Goal: Task Accomplishment & Management: Manage account settings

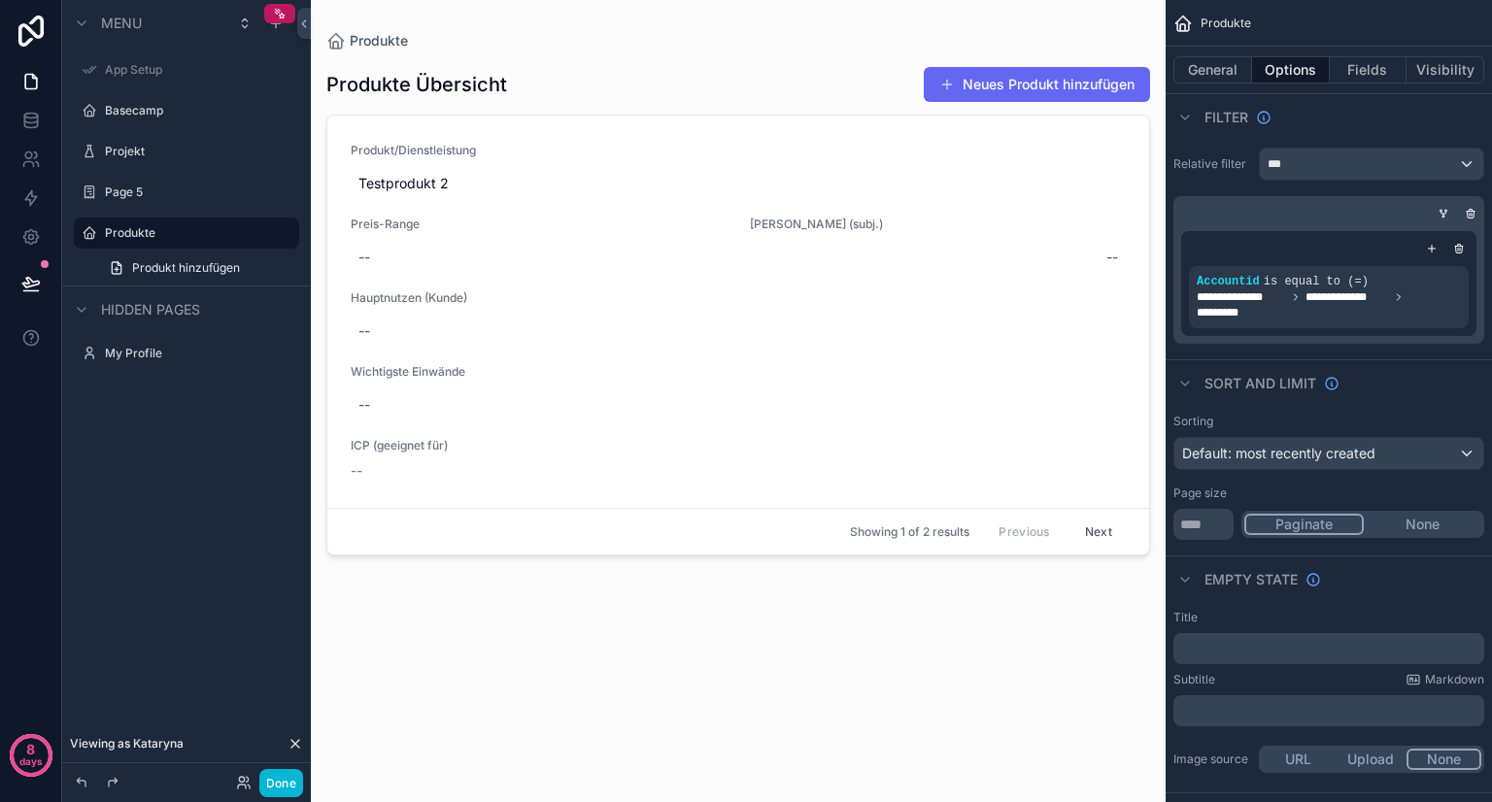
scroll to position [91, 0]
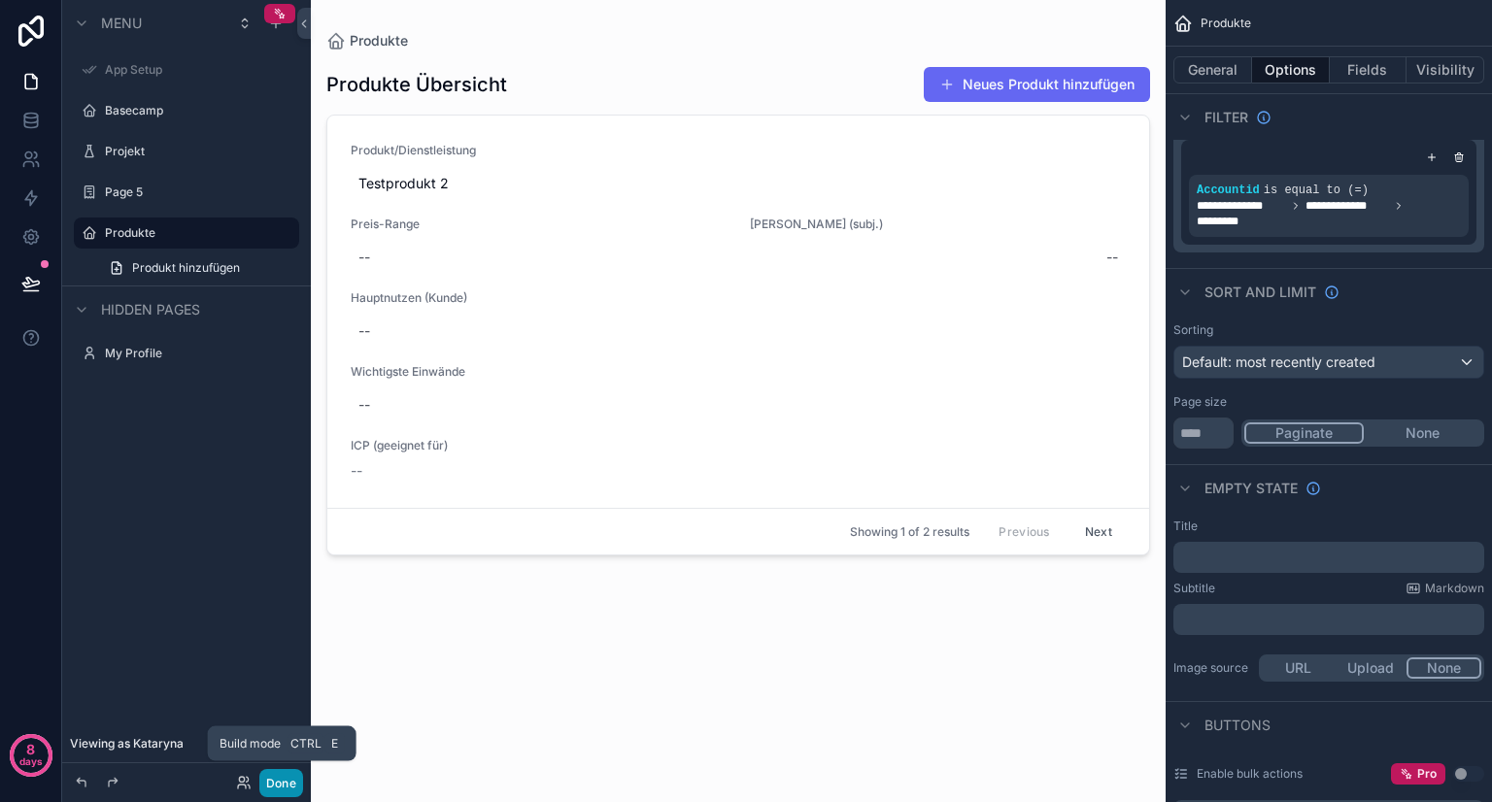
click at [276, 782] on button "Done" at bounding box center [281, 783] width 44 height 28
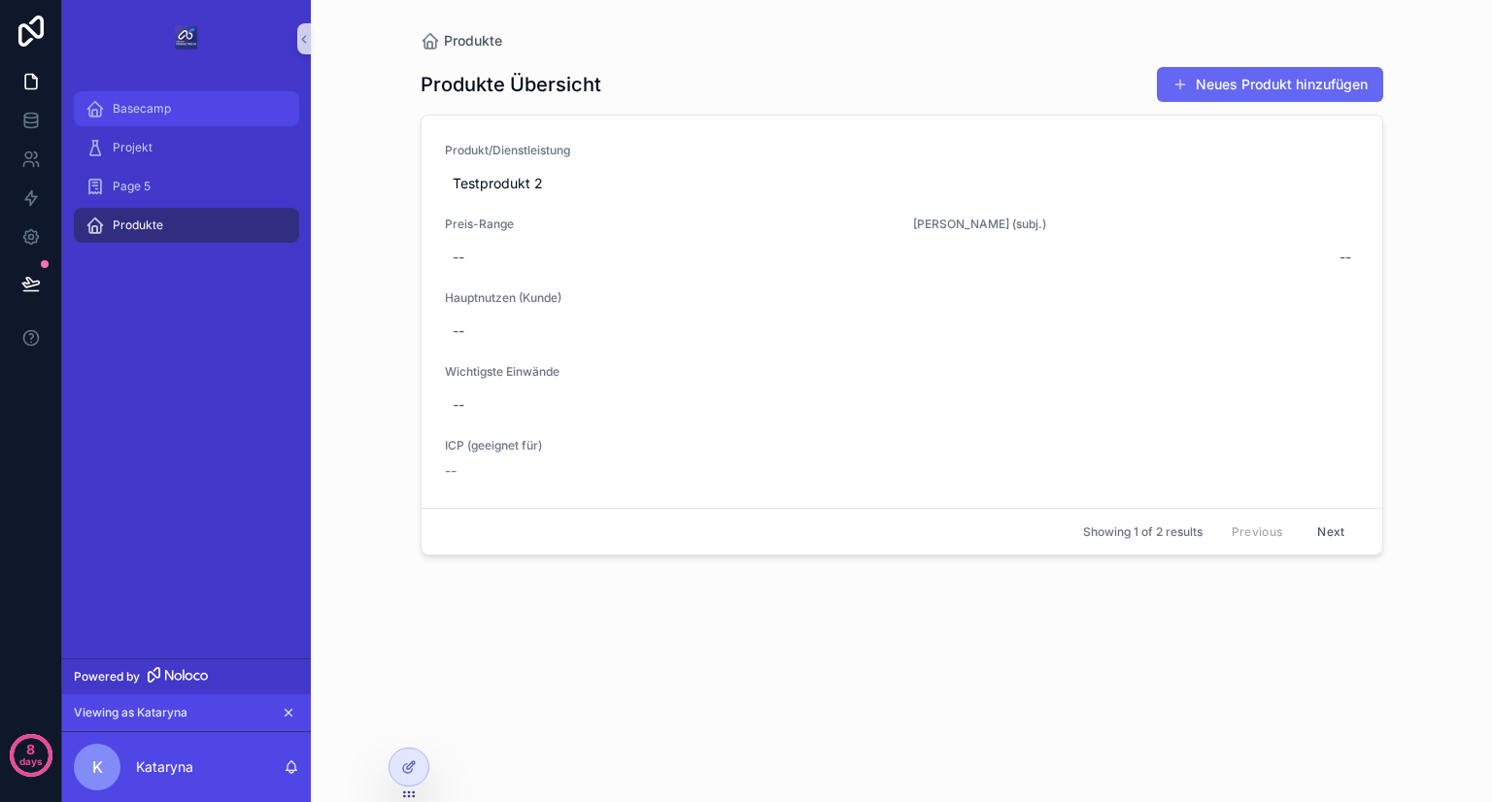
click at [171, 117] on div "Basecamp" at bounding box center [186, 108] width 202 height 31
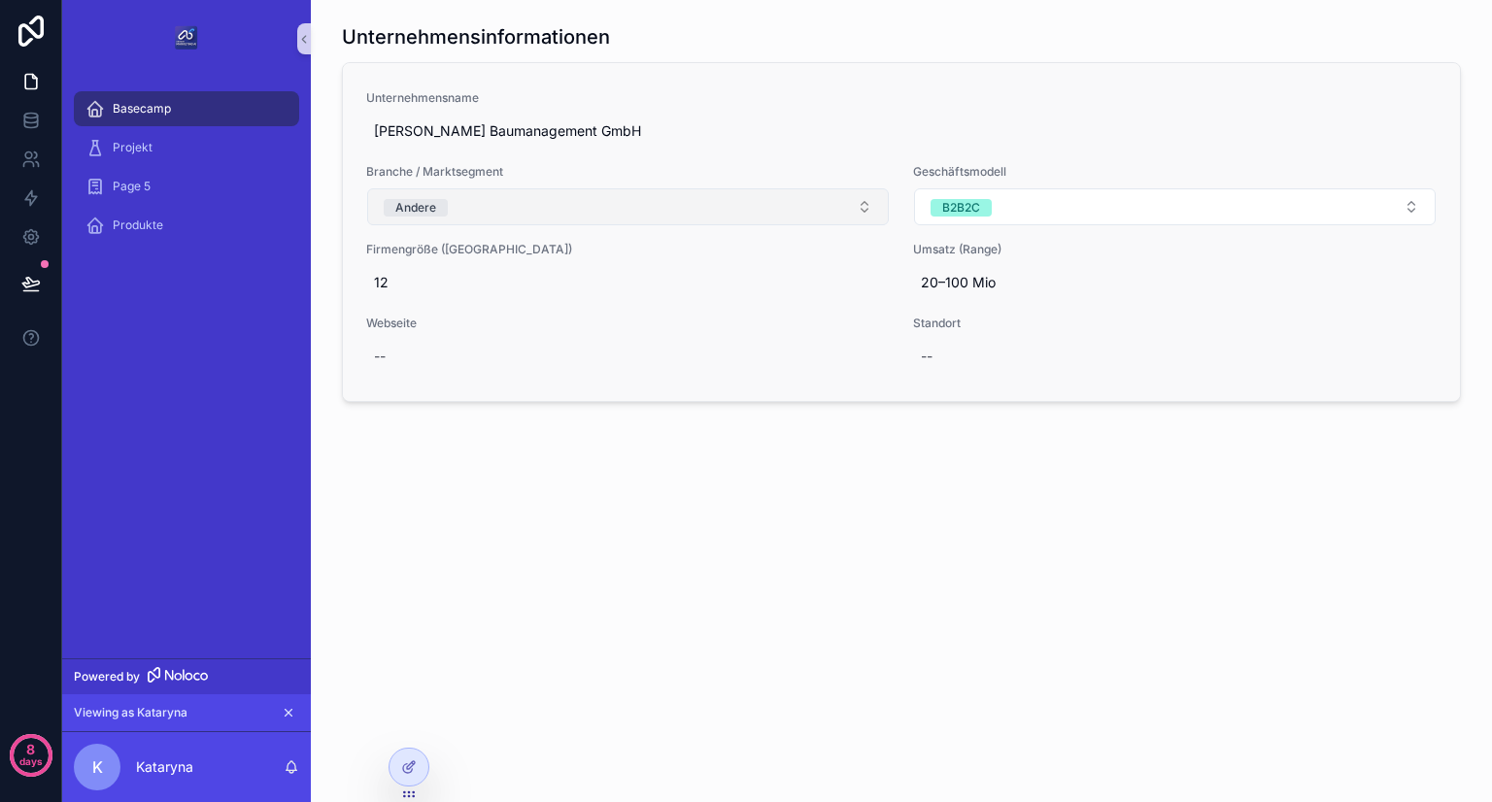
click at [774, 202] on button "Andere" at bounding box center [628, 206] width 522 height 37
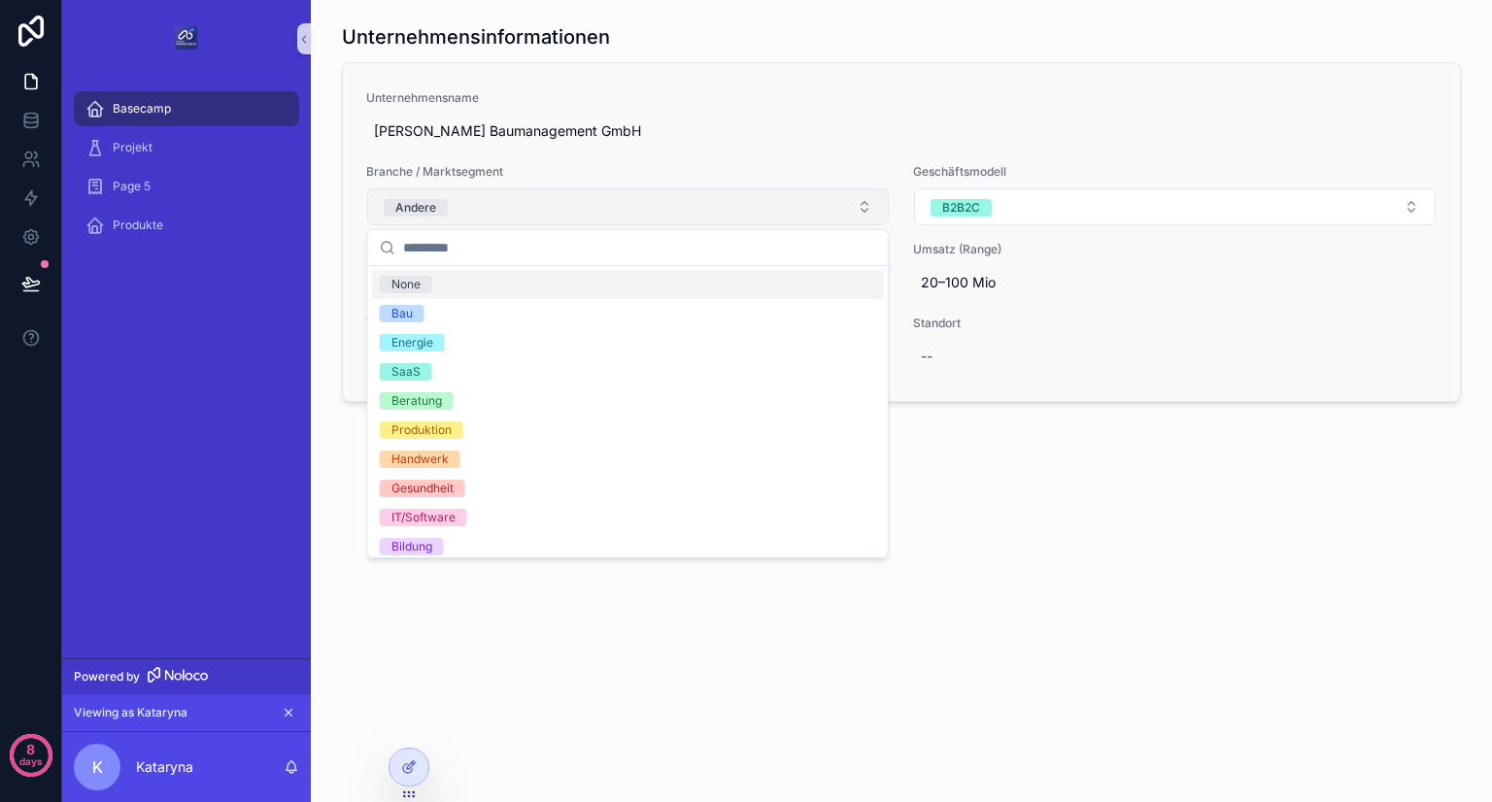
click at [774, 202] on button "Andere" at bounding box center [628, 206] width 522 height 37
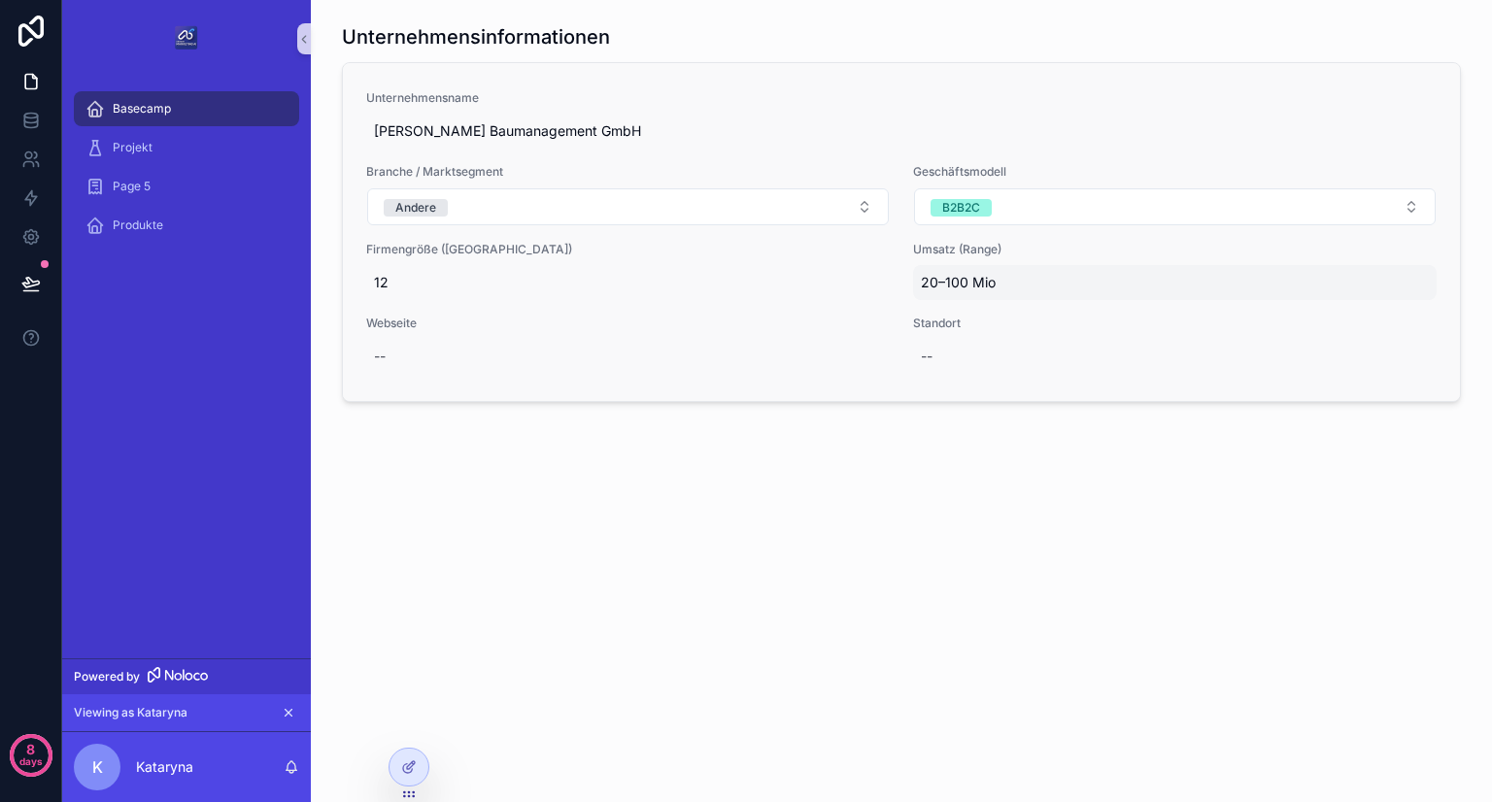
click at [964, 281] on span "20–100 Mio" at bounding box center [1175, 282] width 508 height 19
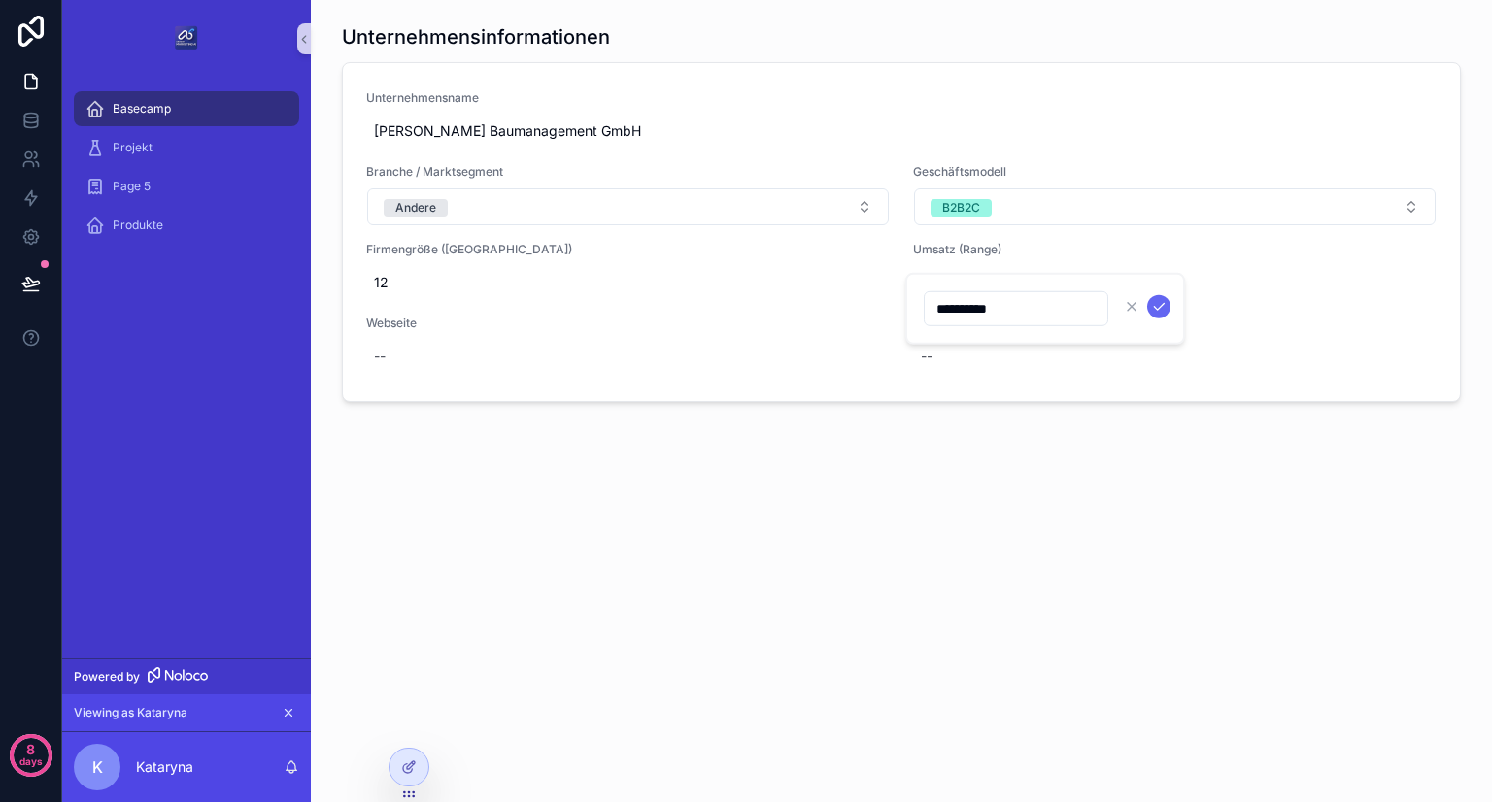
click at [957, 308] on input "**********" at bounding box center [1016, 308] width 183 height 27
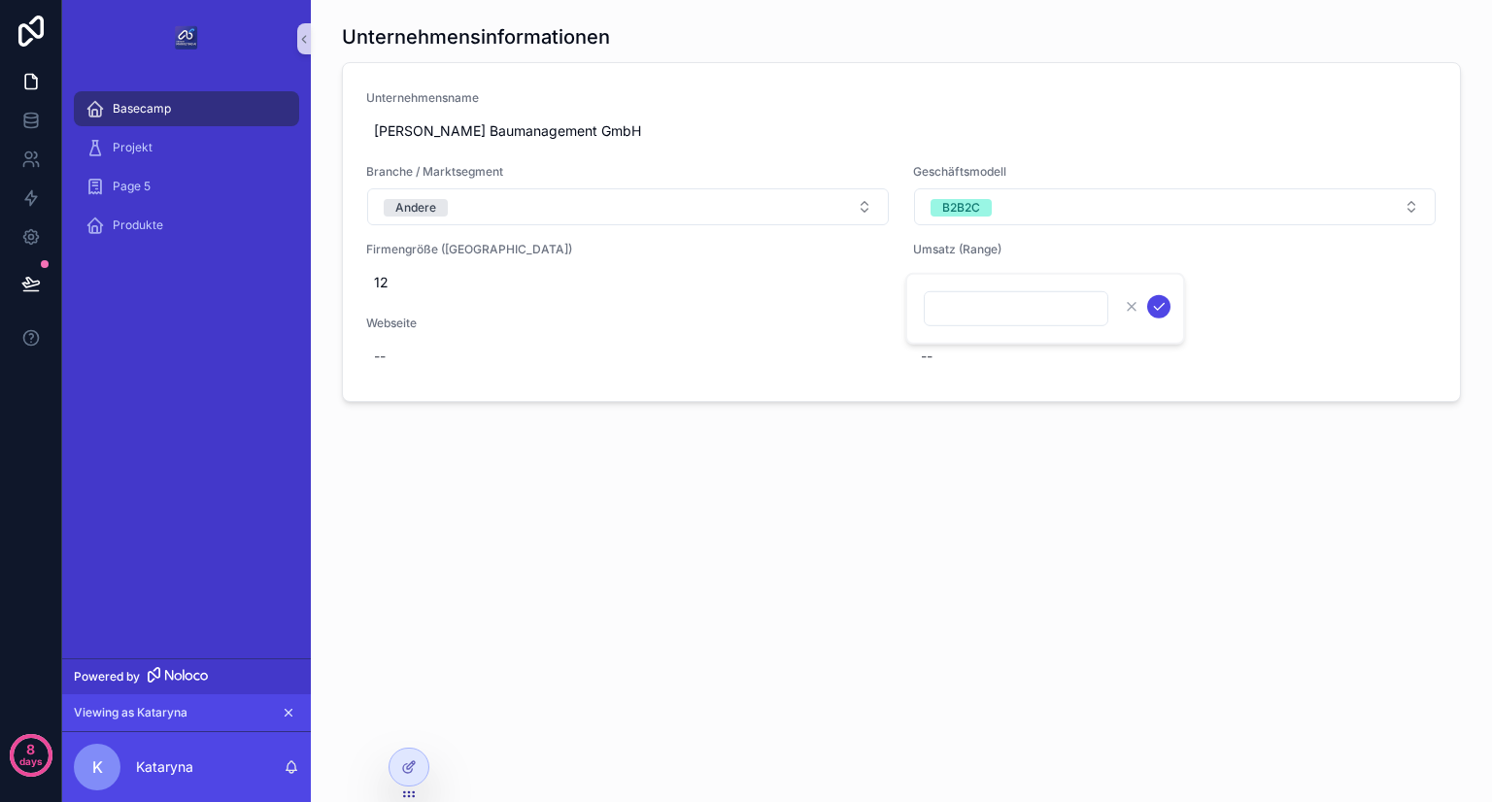
click at [1156, 307] on icon "scrollable content" at bounding box center [1159, 307] width 16 height 16
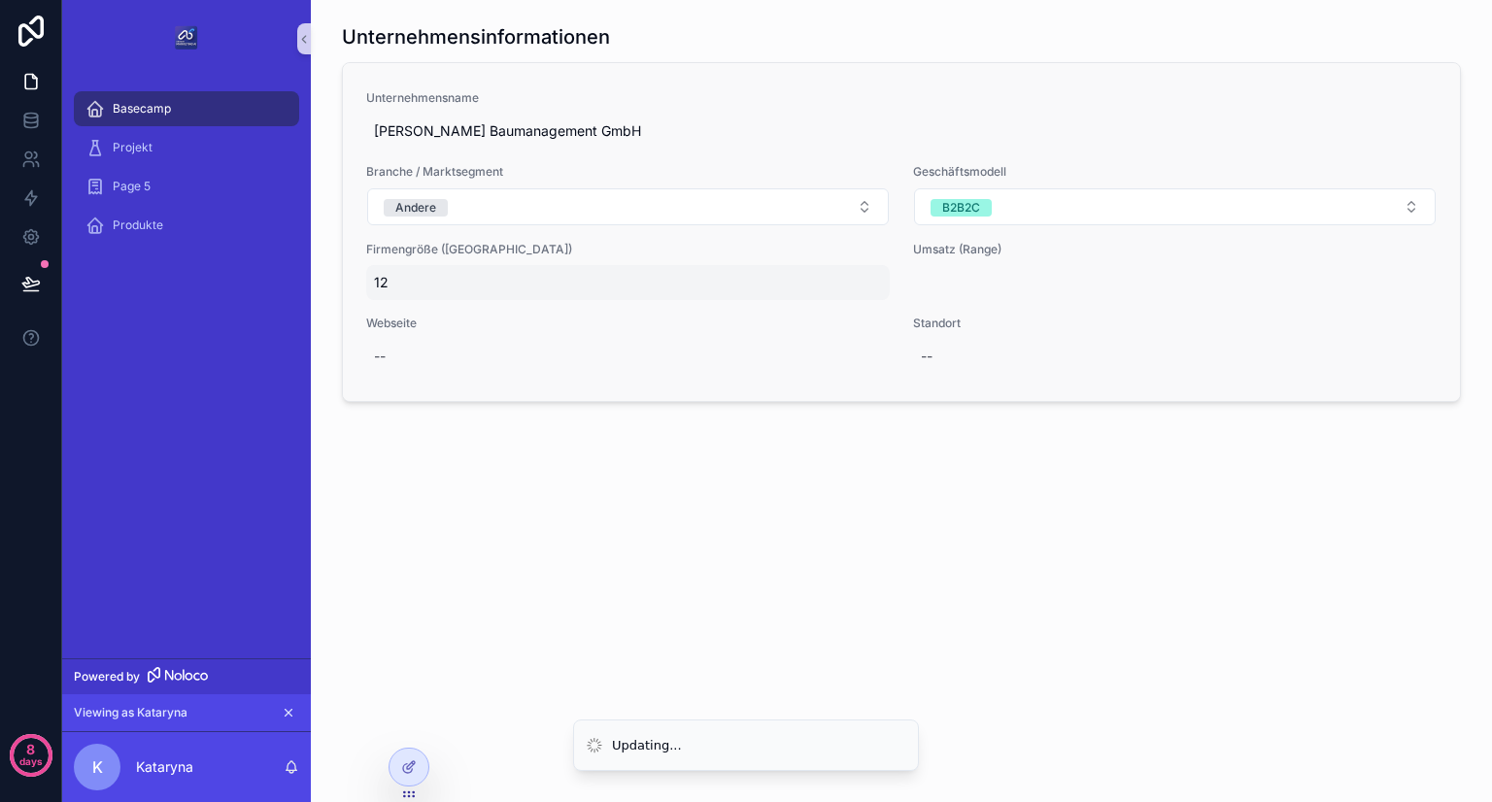
click at [496, 283] on span "12" at bounding box center [628, 282] width 508 height 19
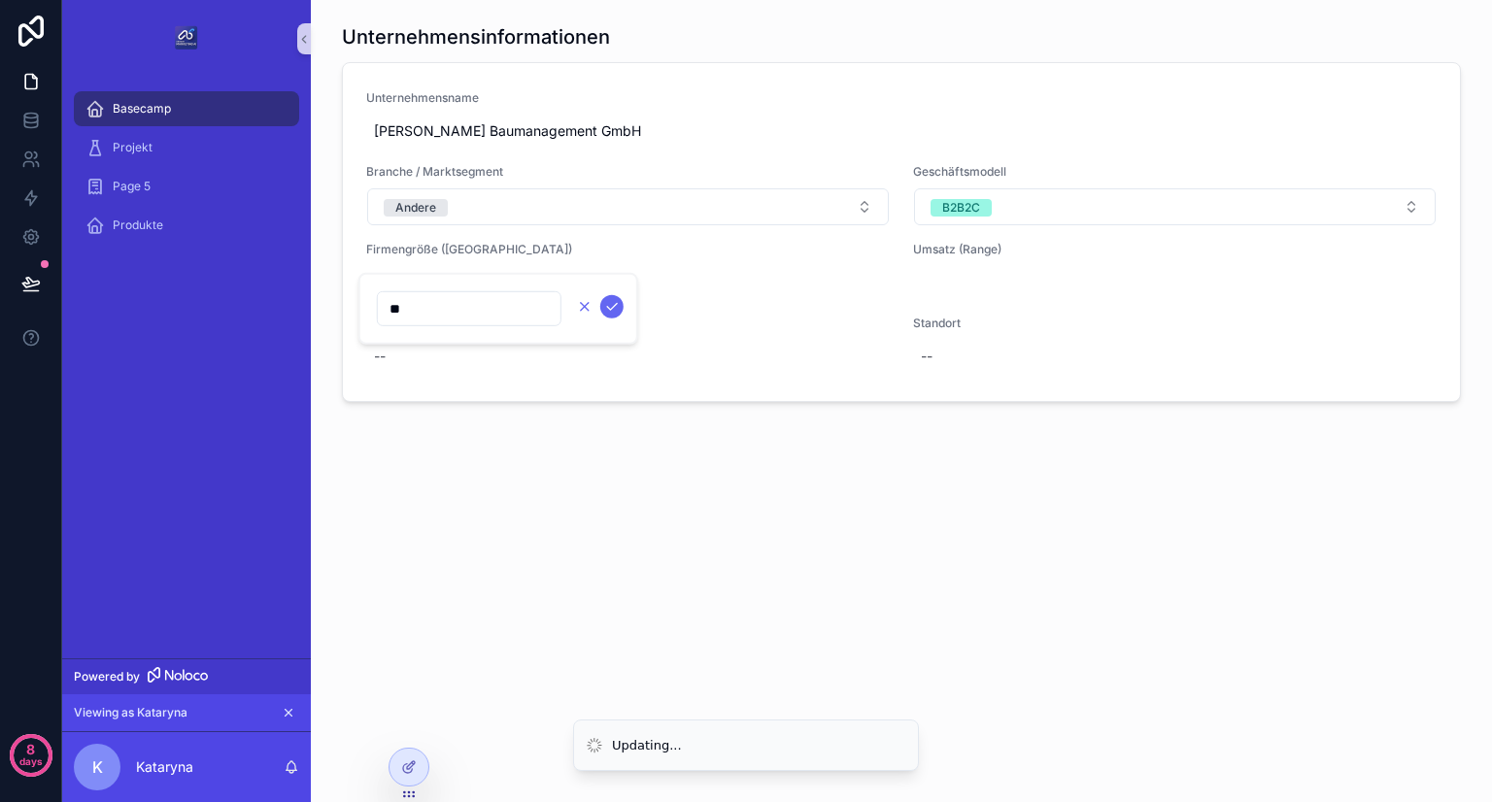
click at [582, 304] on icon "scrollable content" at bounding box center [585, 307] width 8 height 8
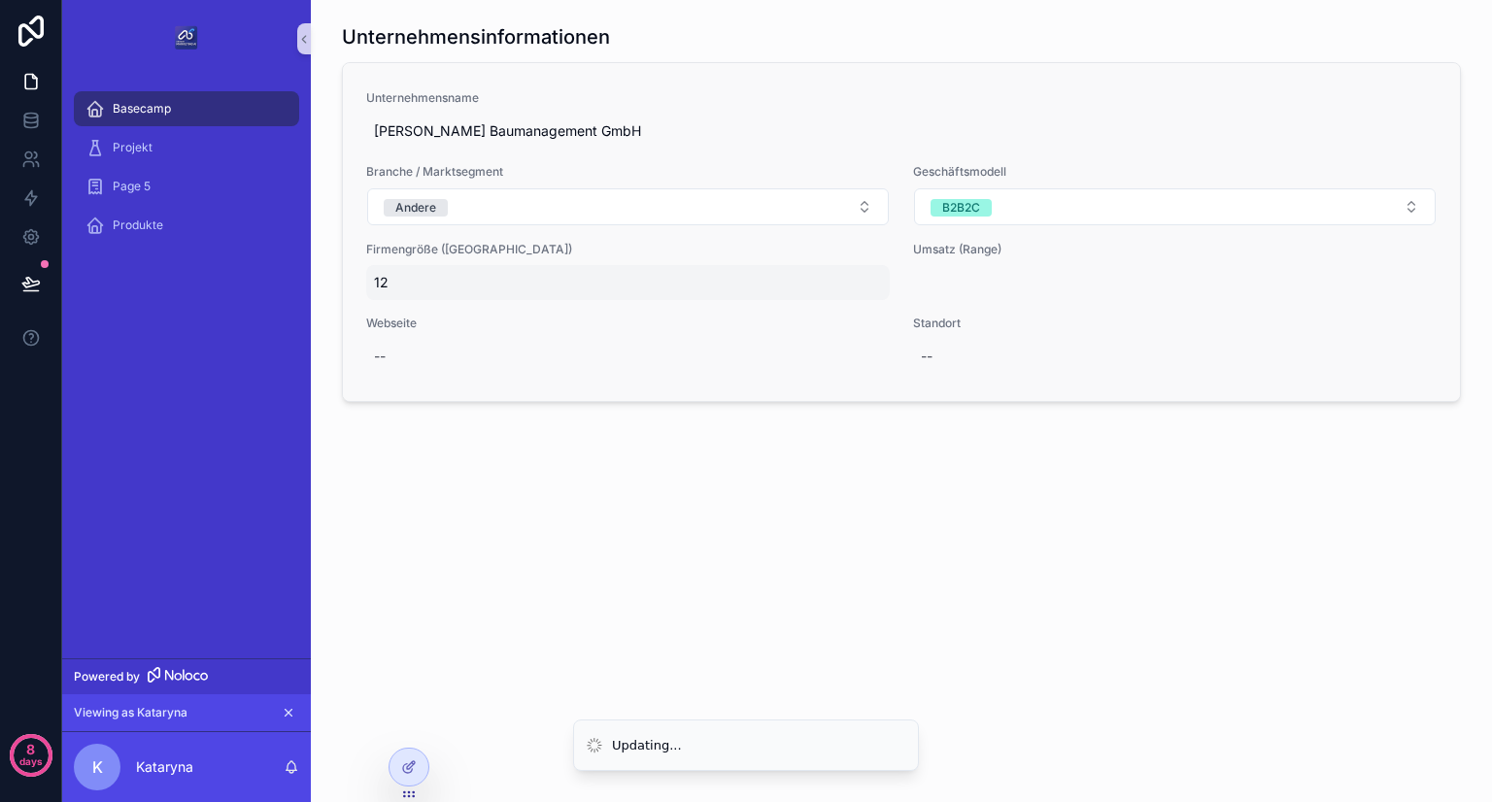
click at [501, 278] on span "12" at bounding box center [628, 282] width 508 height 19
click at [504, 287] on span "12" at bounding box center [628, 282] width 508 height 19
type input "*"
click at [615, 299] on icon "scrollable content" at bounding box center [612, 307] width 16 height 16
click at [462, 91] on span "Unternehmensname" at bounding box center [901, 98] width 1070 height 16
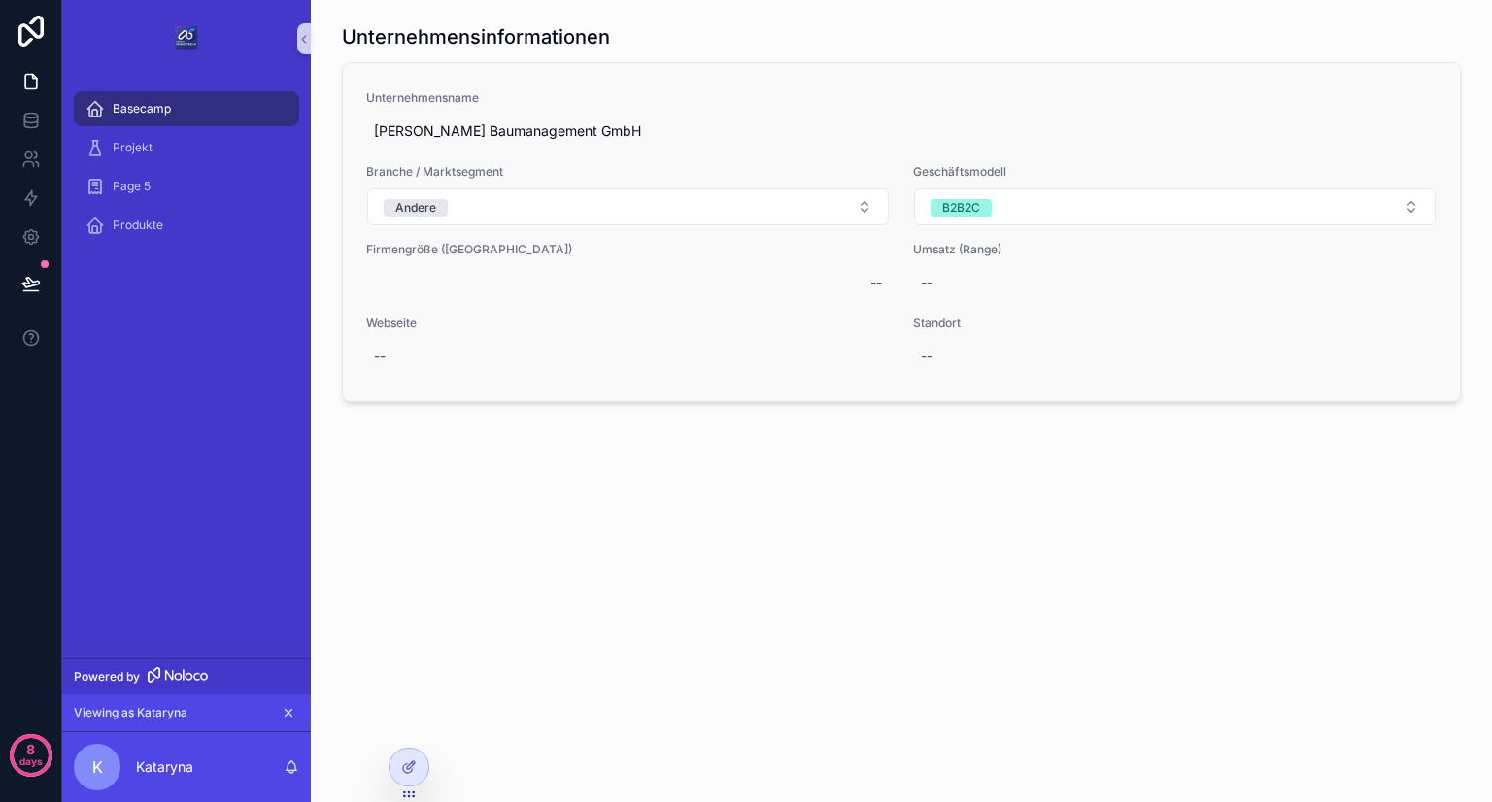
click at [1182, 389] on div "Unternehmensname [PERSON_NAME] Baumanagement GmbH Branche / Marktsegment Andere…" at bounding box center [901, 232] width 1117 height 338
click at [206, 149] on div "Projekt" at bounding box center [186, 147] width 202 height 31
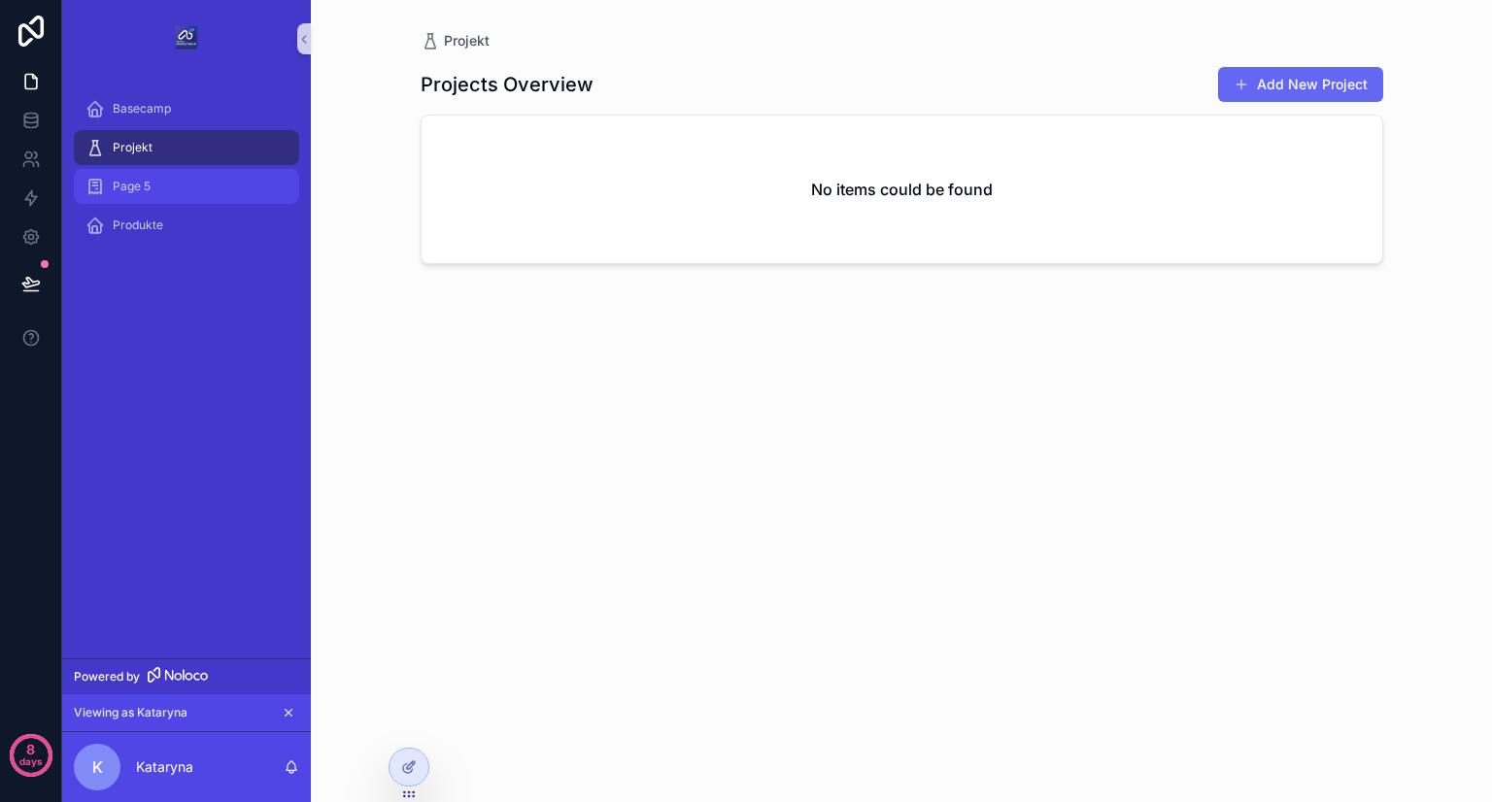
click at [202, 182] on div "Page 5" at bounding box center [186, 186] width 202 height 31
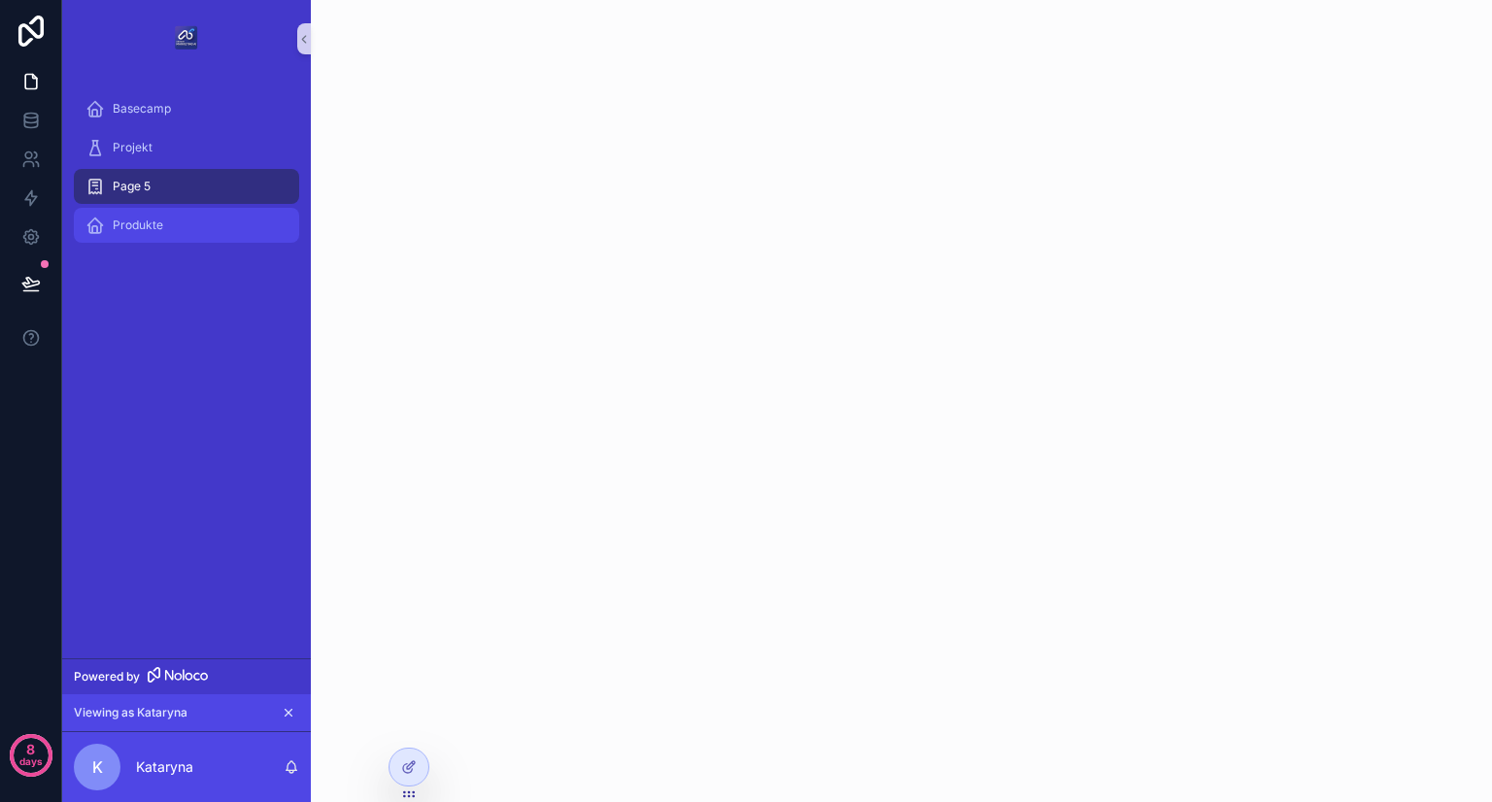
click at [206, 222] on div "Produkte" at bounding box center [186, 225] width 202 height 31
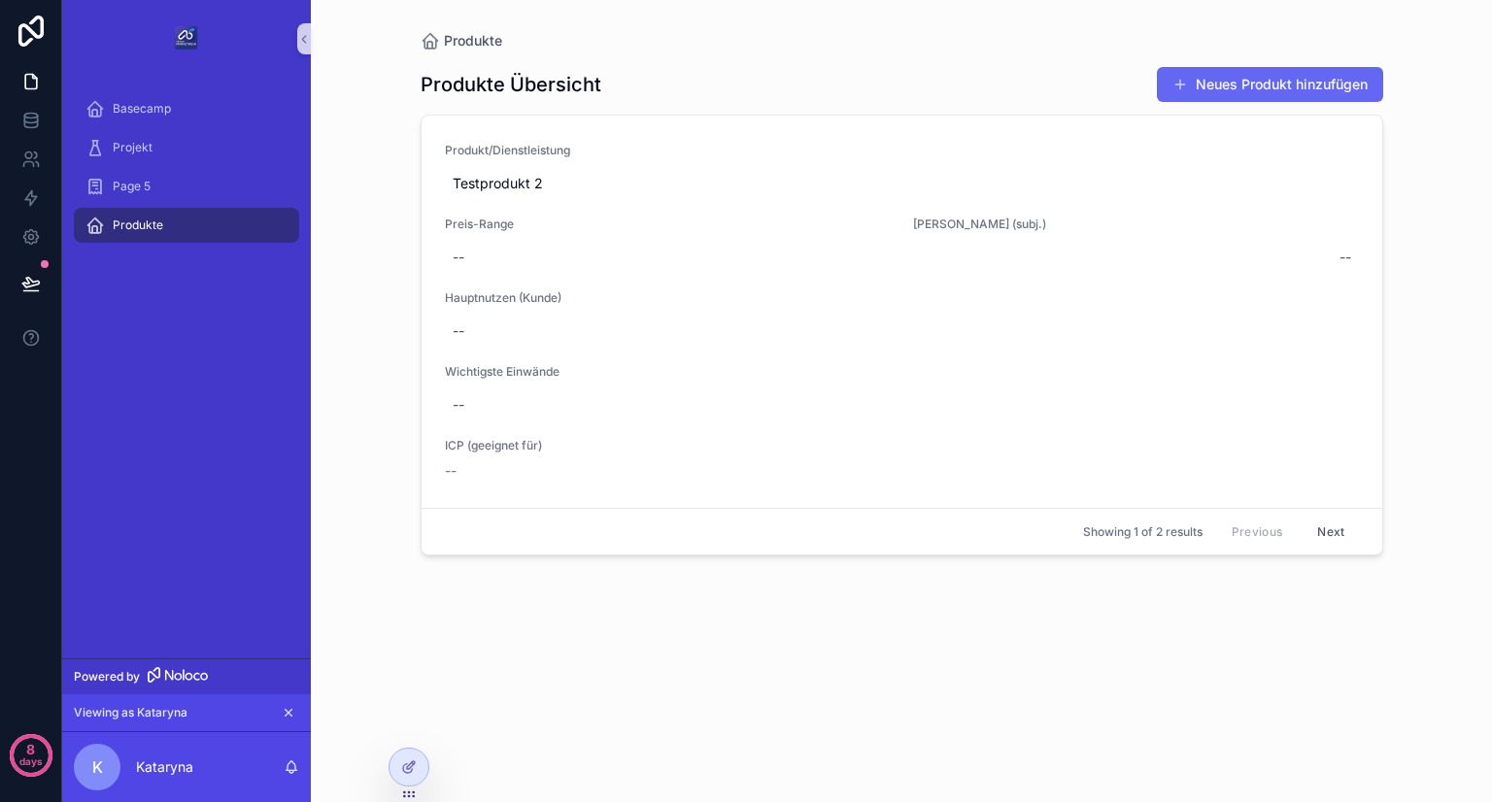
click at [1324, 525] on button "Next" at bounding box center [1330, 532] width 54 height 30
click at [1142, 479] on div "Produkt/Dienstleistung Testprodukt Preis-Range 4000-6000 Marge (subj.) 5,0 Haup…" at bounding box center [902, 320] width 914 height 354
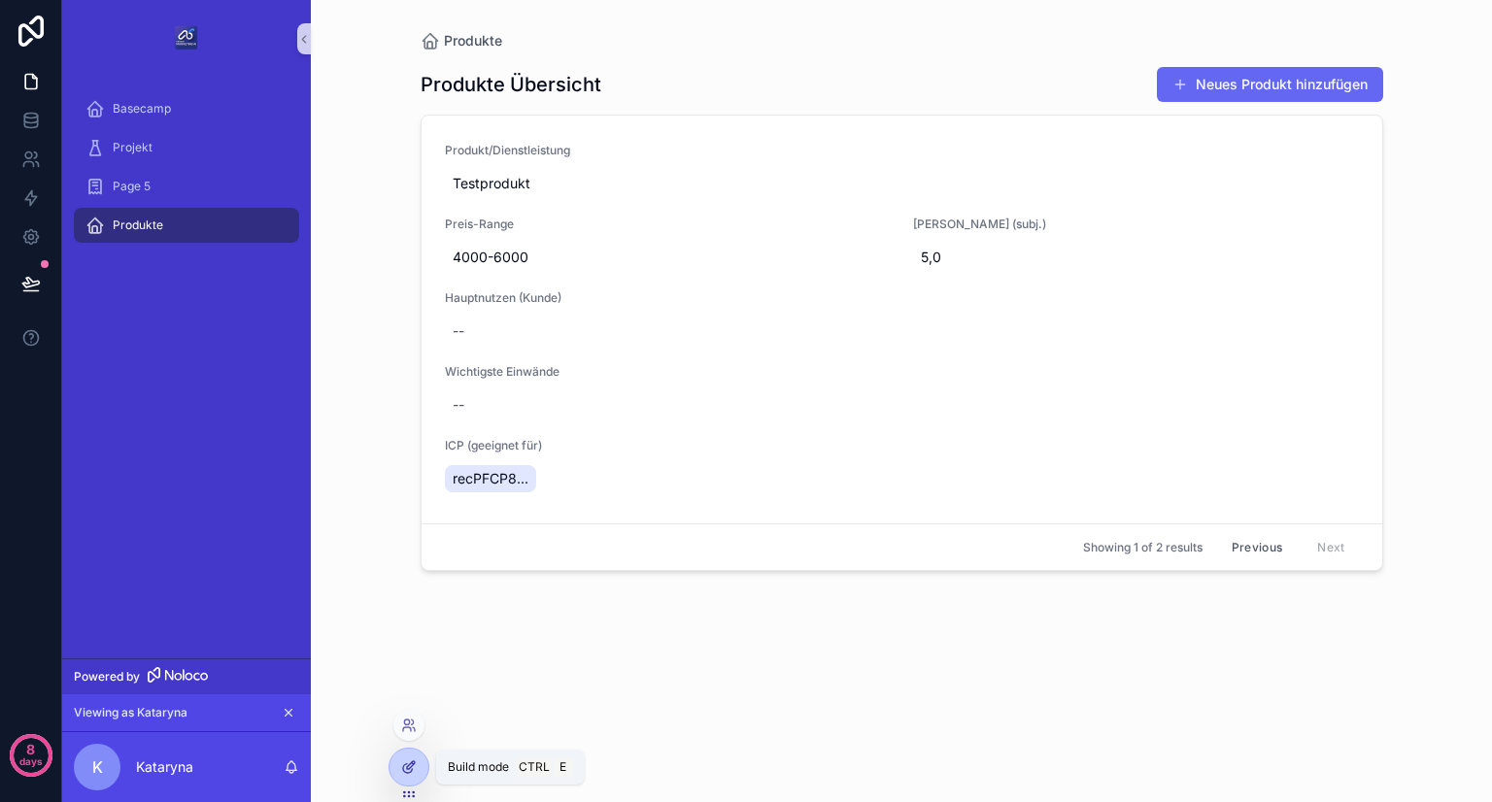
click at [412, 774] on icon at bounding box center [409, 768] width 16 height 16
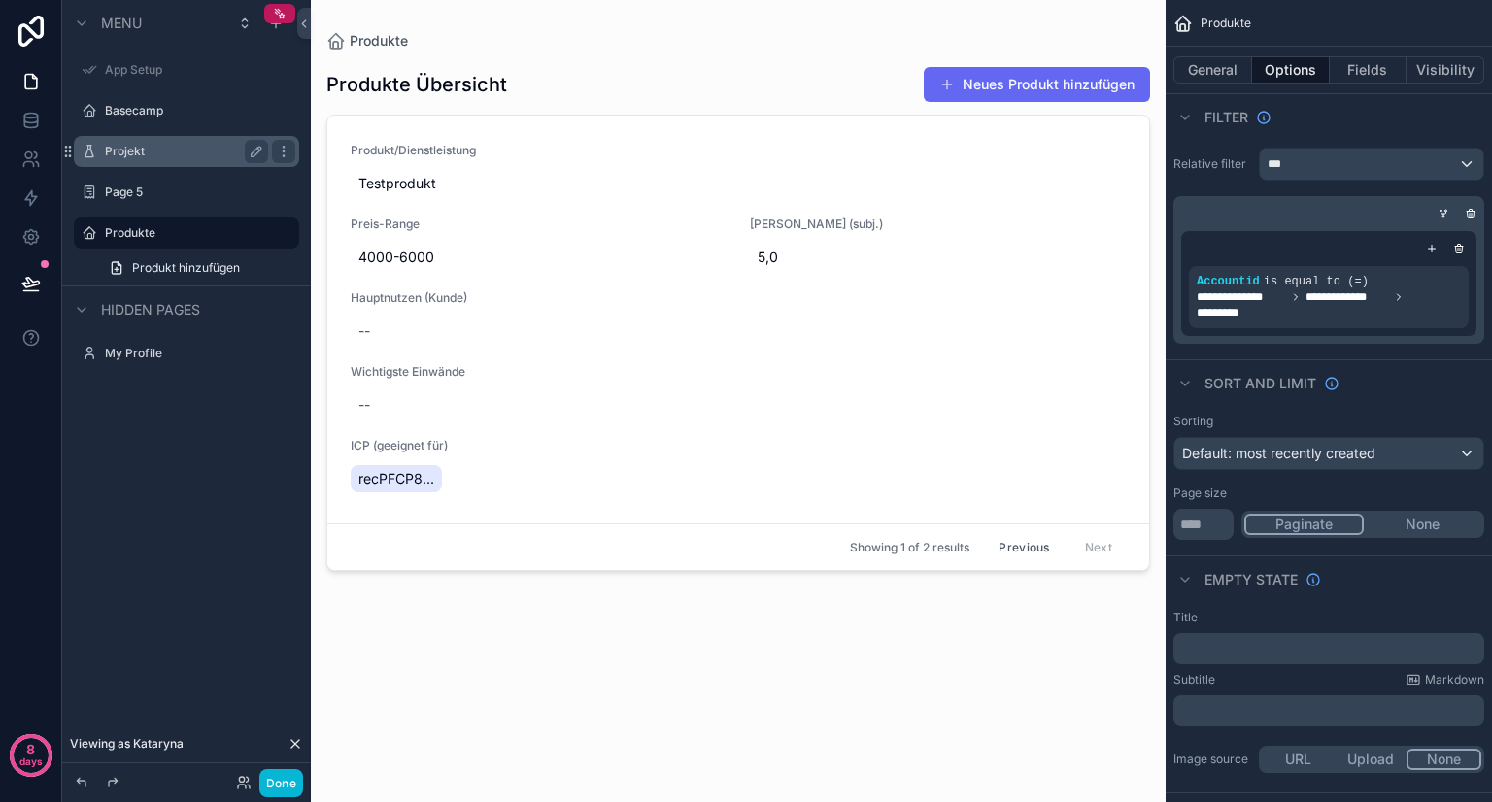
click at [199, 146] on label "Projekt" at bounding box center [182, 152] width 155 height 16
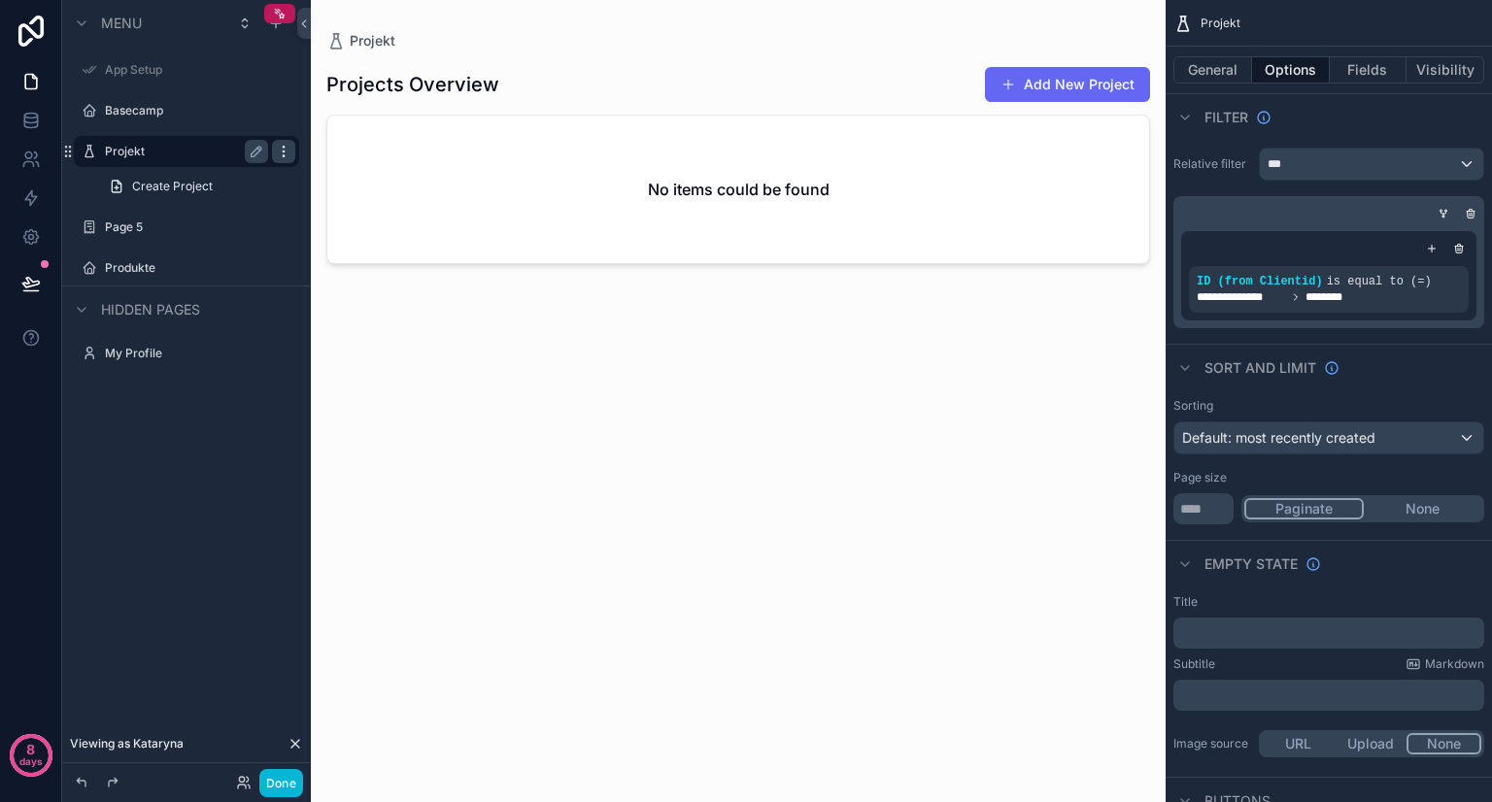
click at [282, 156] on icon "scrollable content" at bounding box center [284, 152] width 16 height 16
click at [1422, 73] on button "Visibility" at bounding box center [1445, 69] width 78 height 27
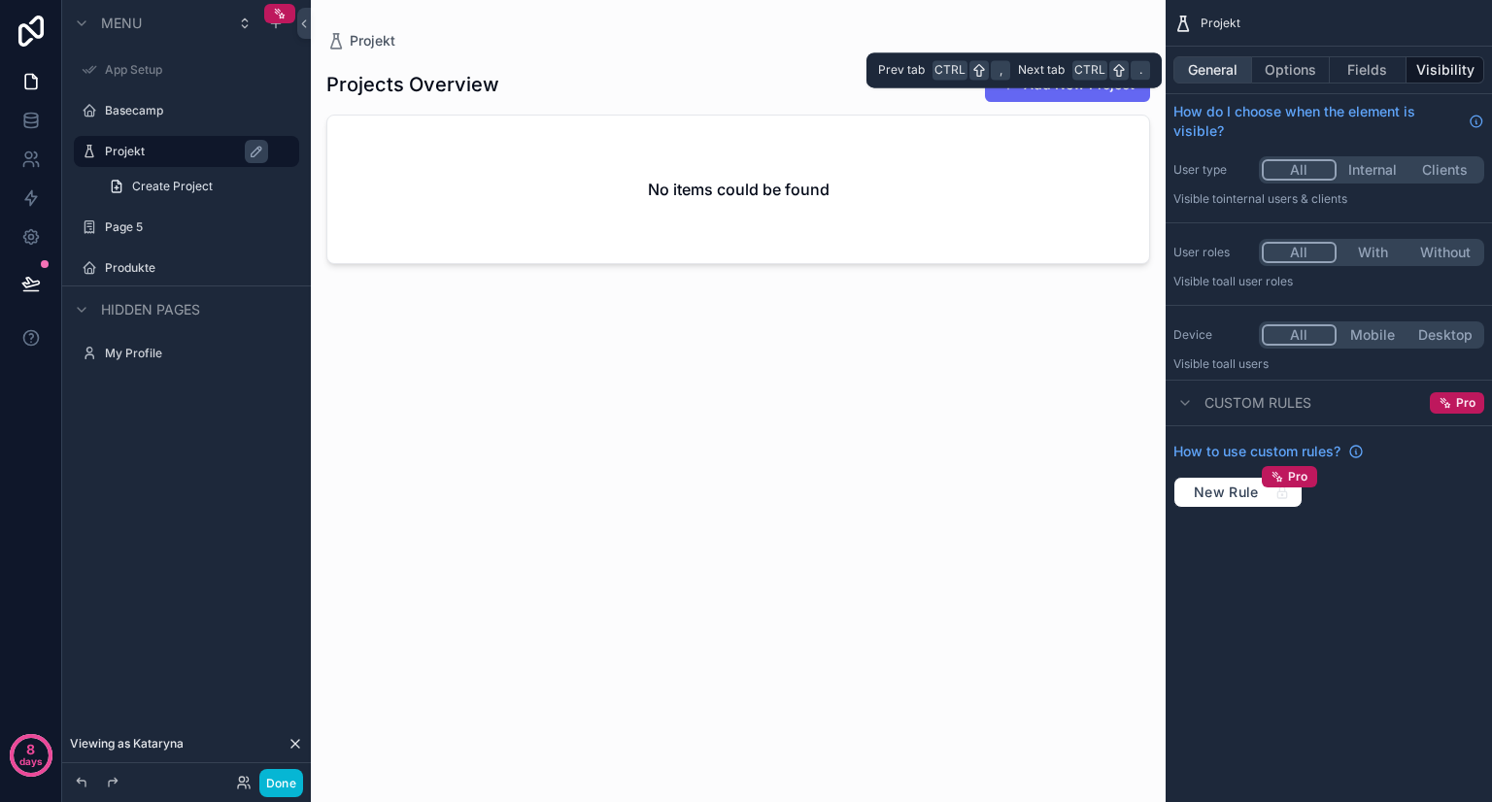
click at [1226, 73] on button "General" at bounding box center [1212, 69] width 79 height 27
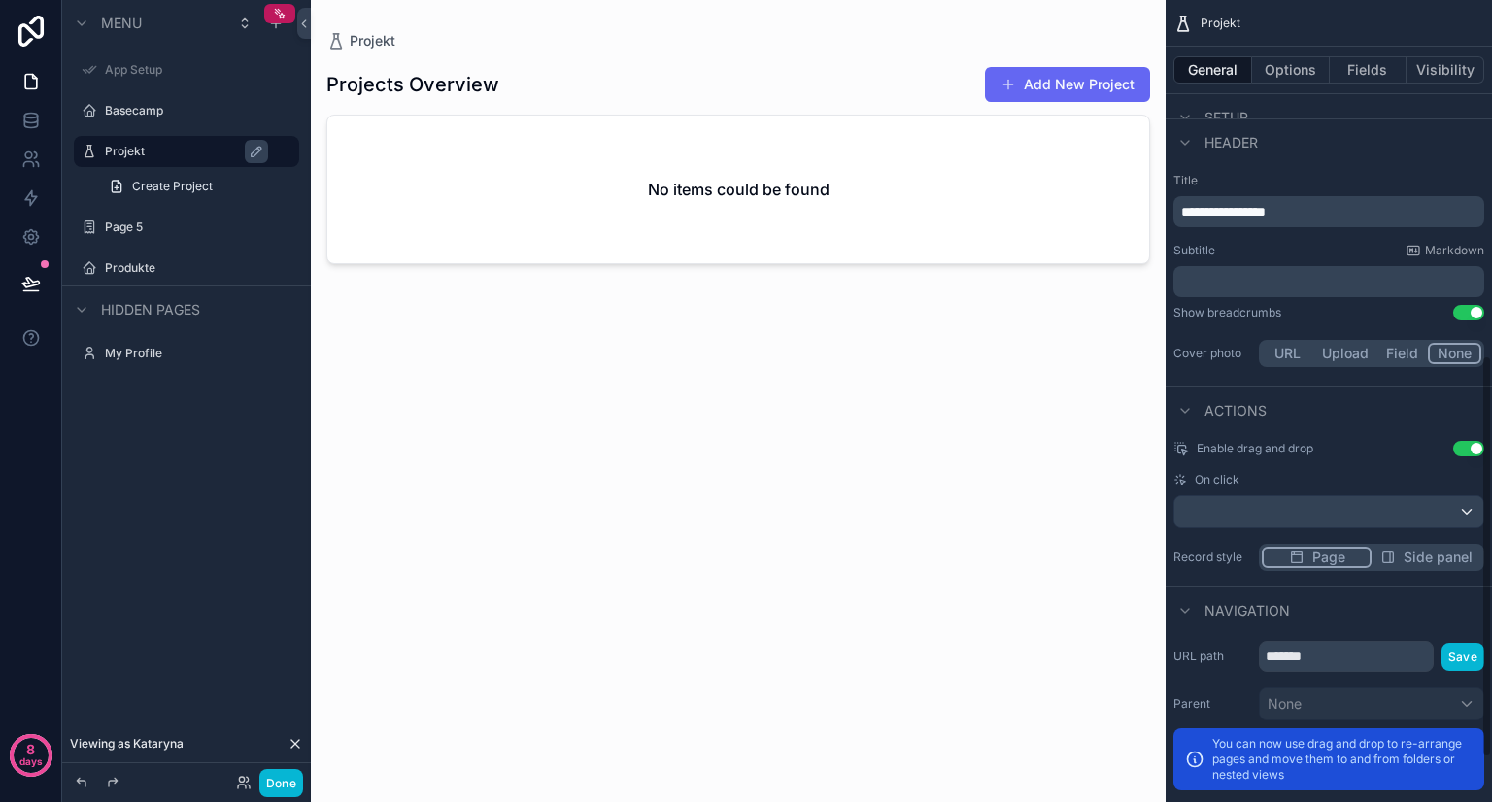
scroll to position [796, 0]
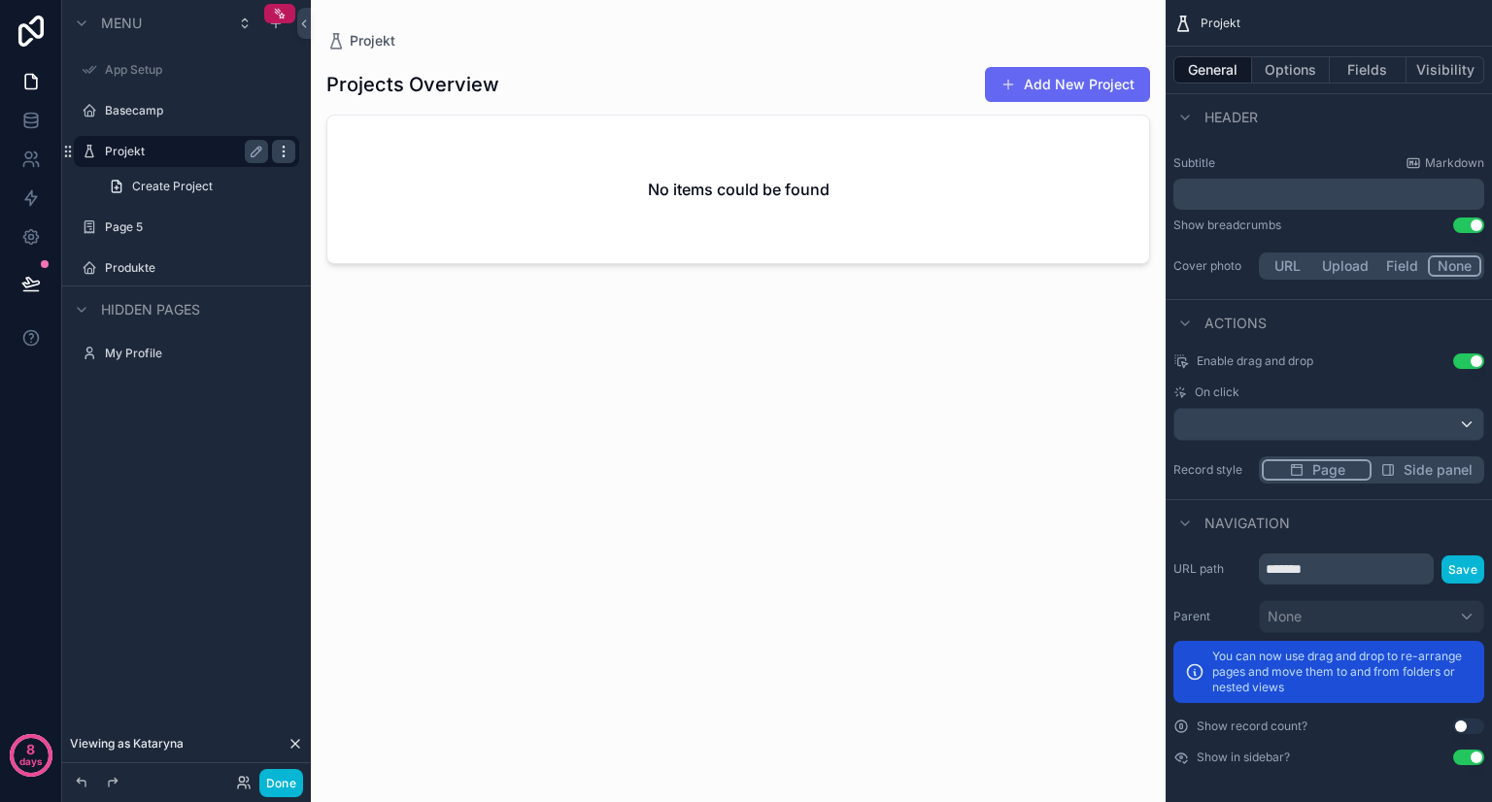
click at [281, 151] on icon "scrollable content" at bounding box center [284, 152] width 16 height 16
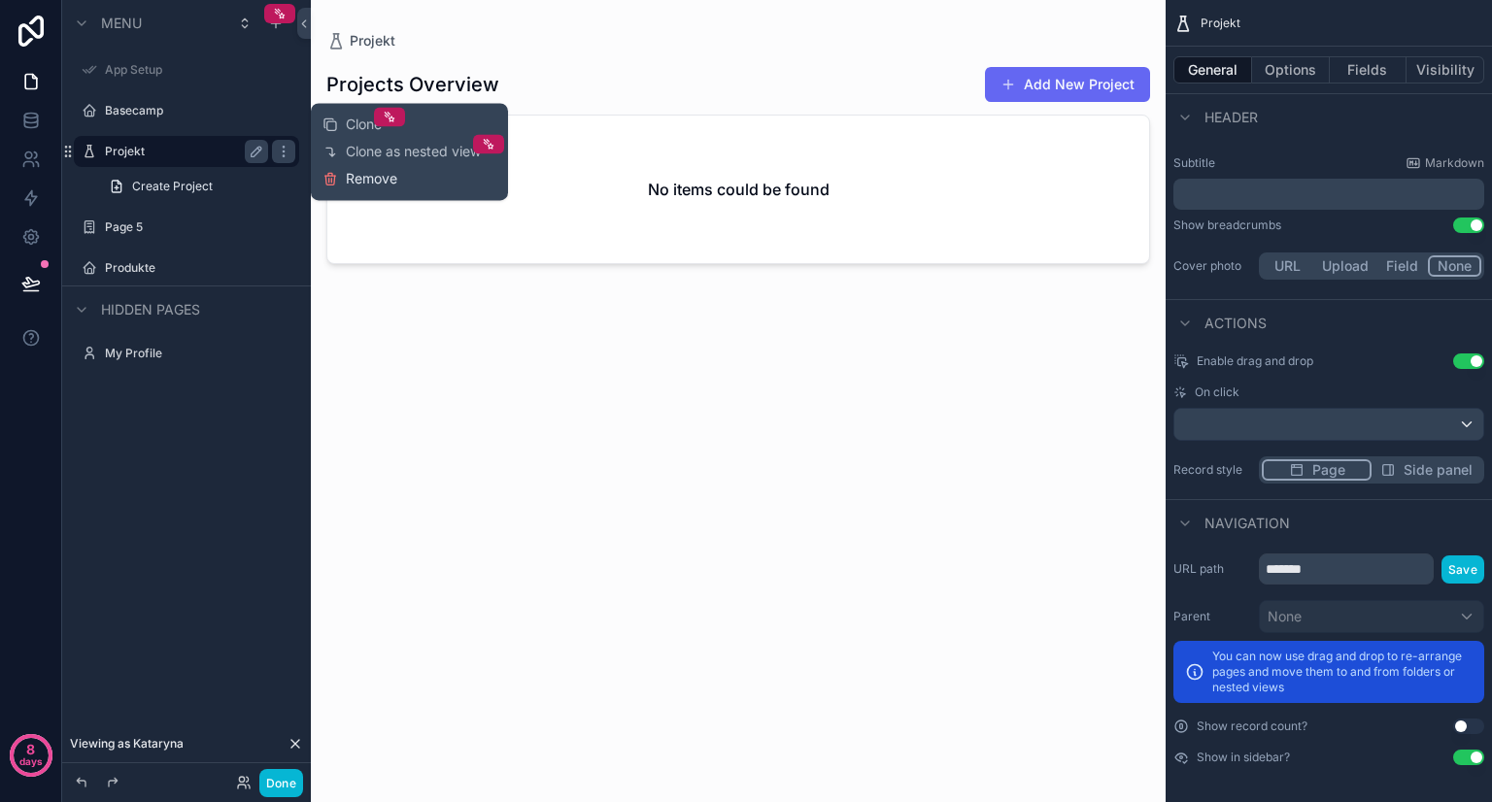
click at [342, 176] on button "Remove" at bounding box center [359, 178] width 75 height 19
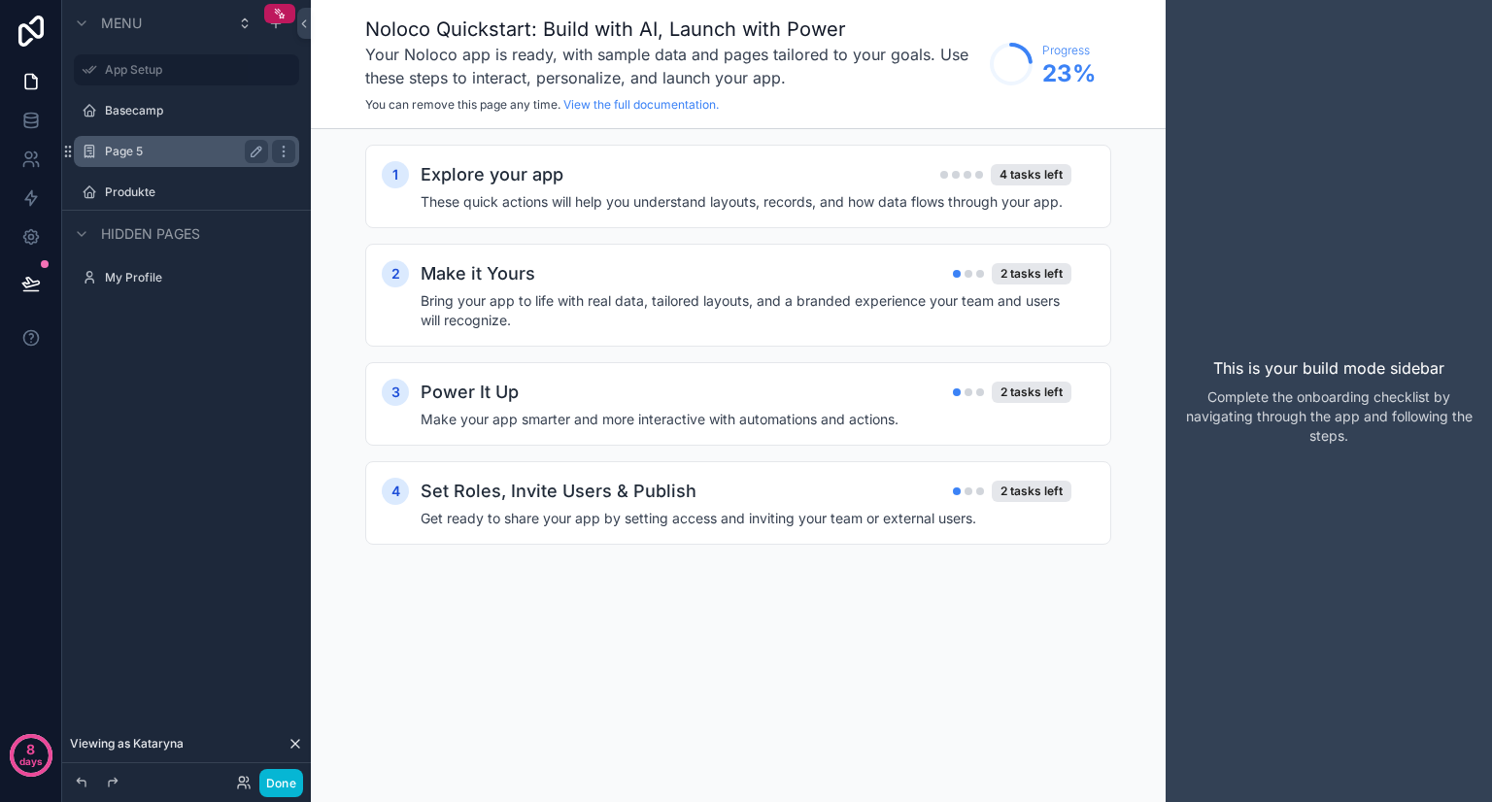
click at [198, 147] on label "Page 5" at bounding box center [182, 152] width 155 height 16
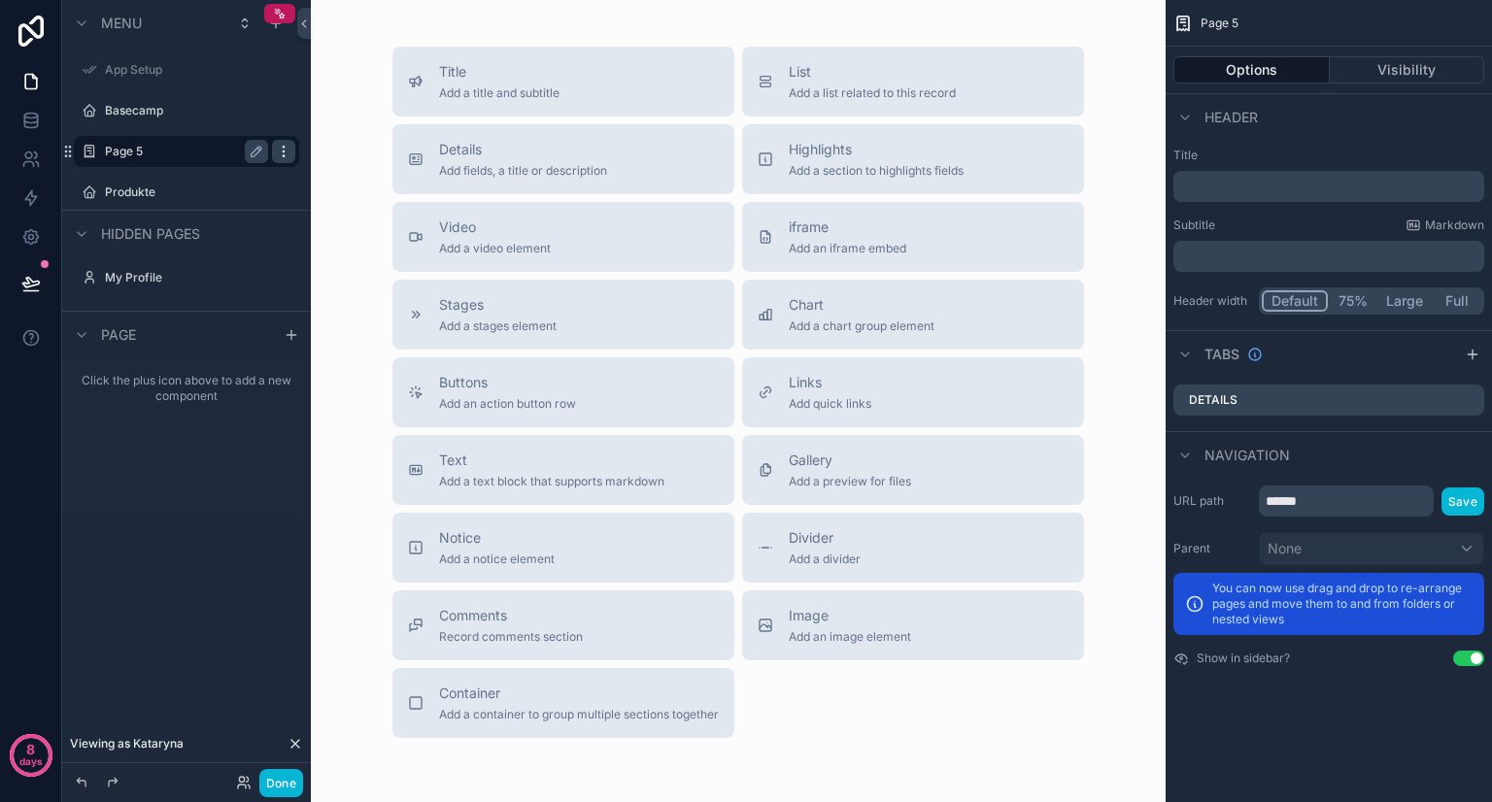
click at [282, 151] on icon "scrollable content" at bounding box center [284, 152] width 16 height 16
click at [351, 157] on span "Remove" at bounding box center [371, 164] width 51 height 19
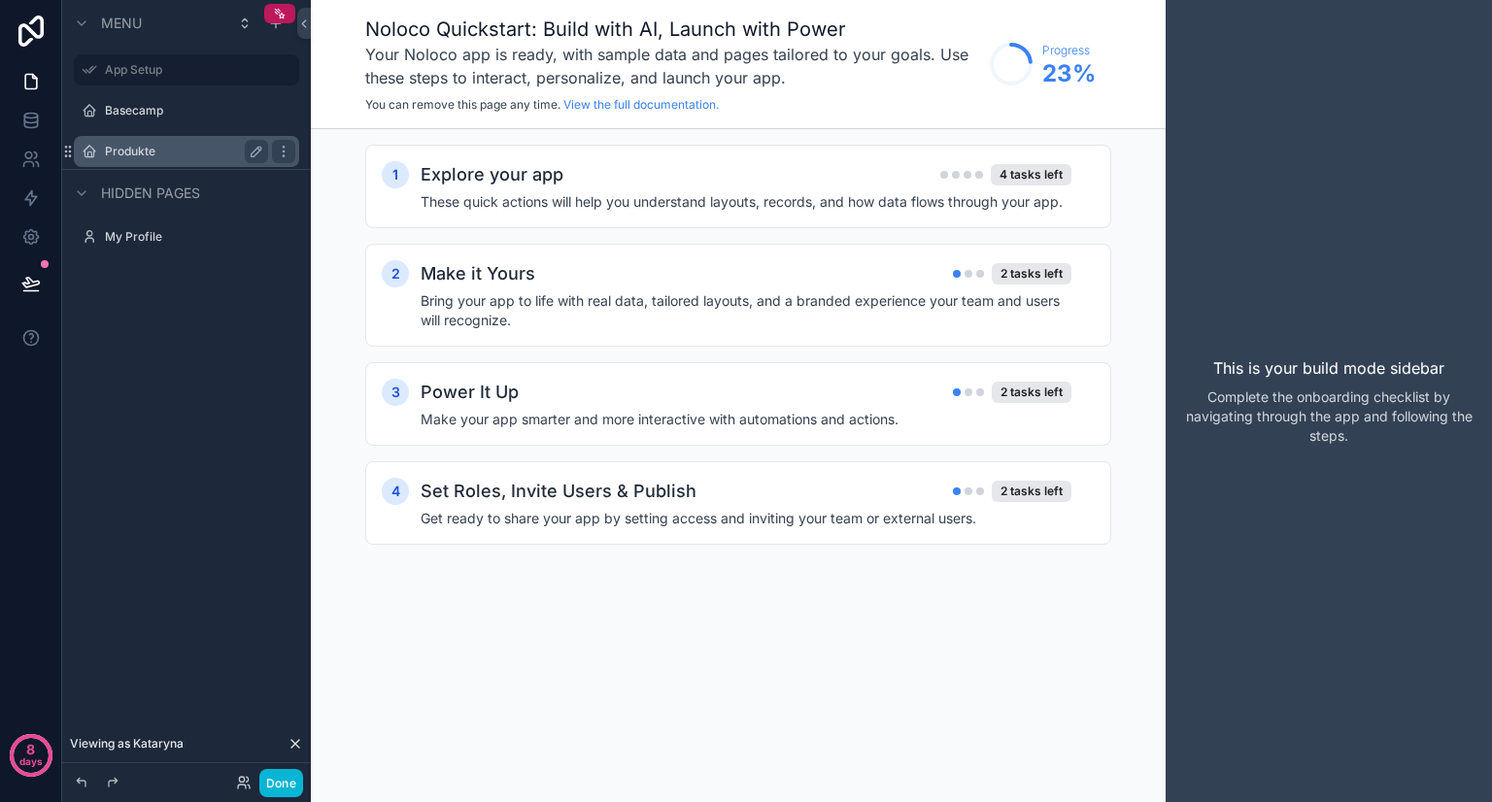
click at [202, 149] on label "Produkte" at bounding box center [182, 152] width 155 height 16
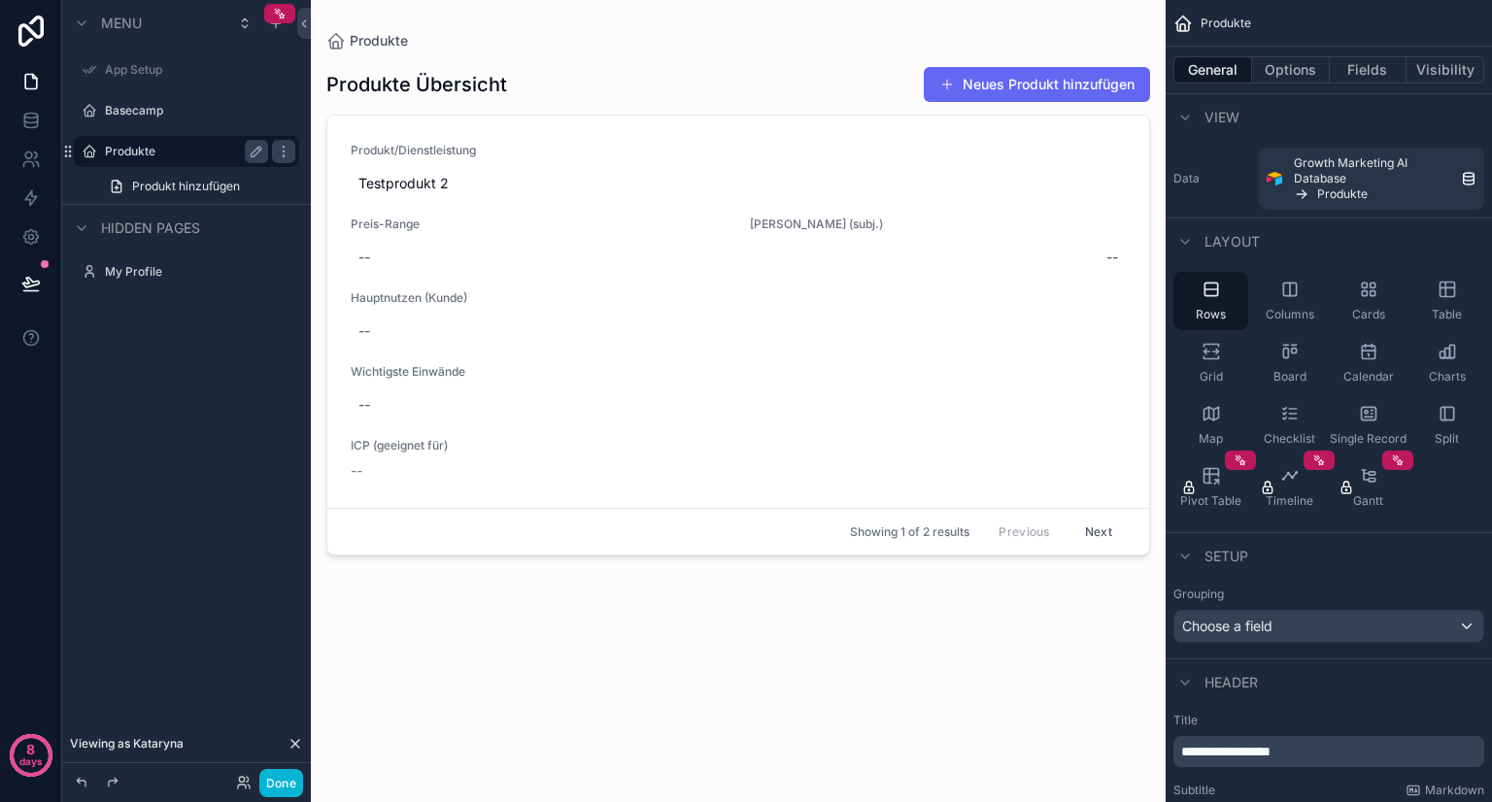
click at [392, 79] on div "scrollable content" at bounding box center [738, 389] width 855 height 779
click at [401, 87] on h1 "Produkte Übersicht" at bounding box center [416, 84] width 181 height 27
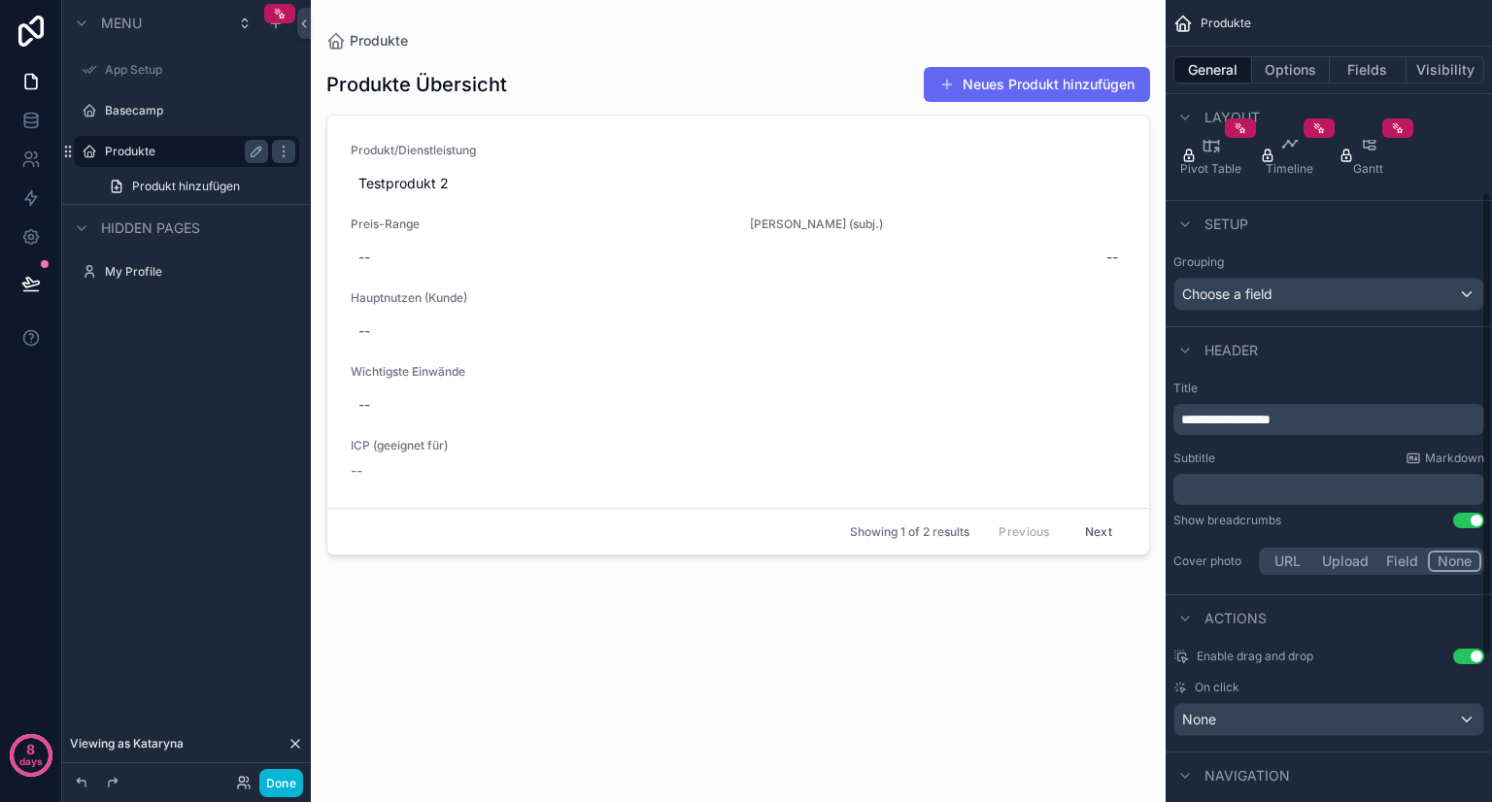
scroll to position [333, 0]
click at [1242, 413] on span "**********" at bounding box center [1225, 419] width 89 height 14
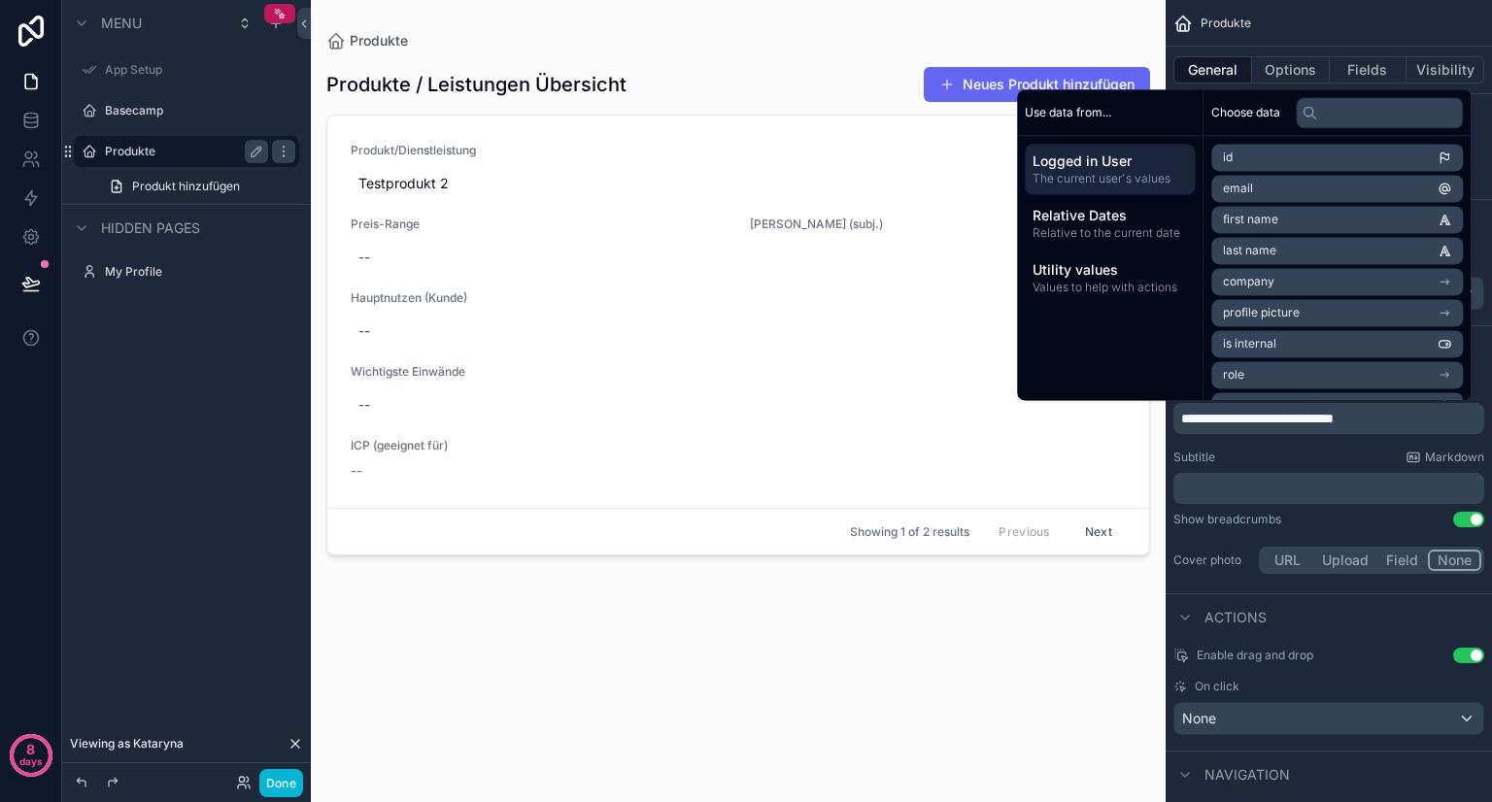
click at [1062, 671] on div "Produkte / Leistungen Übersicht Neues Produkt hinzufügen Produkt/Dienstleistung…" at bounding box center [738, 415] width 824 height 728
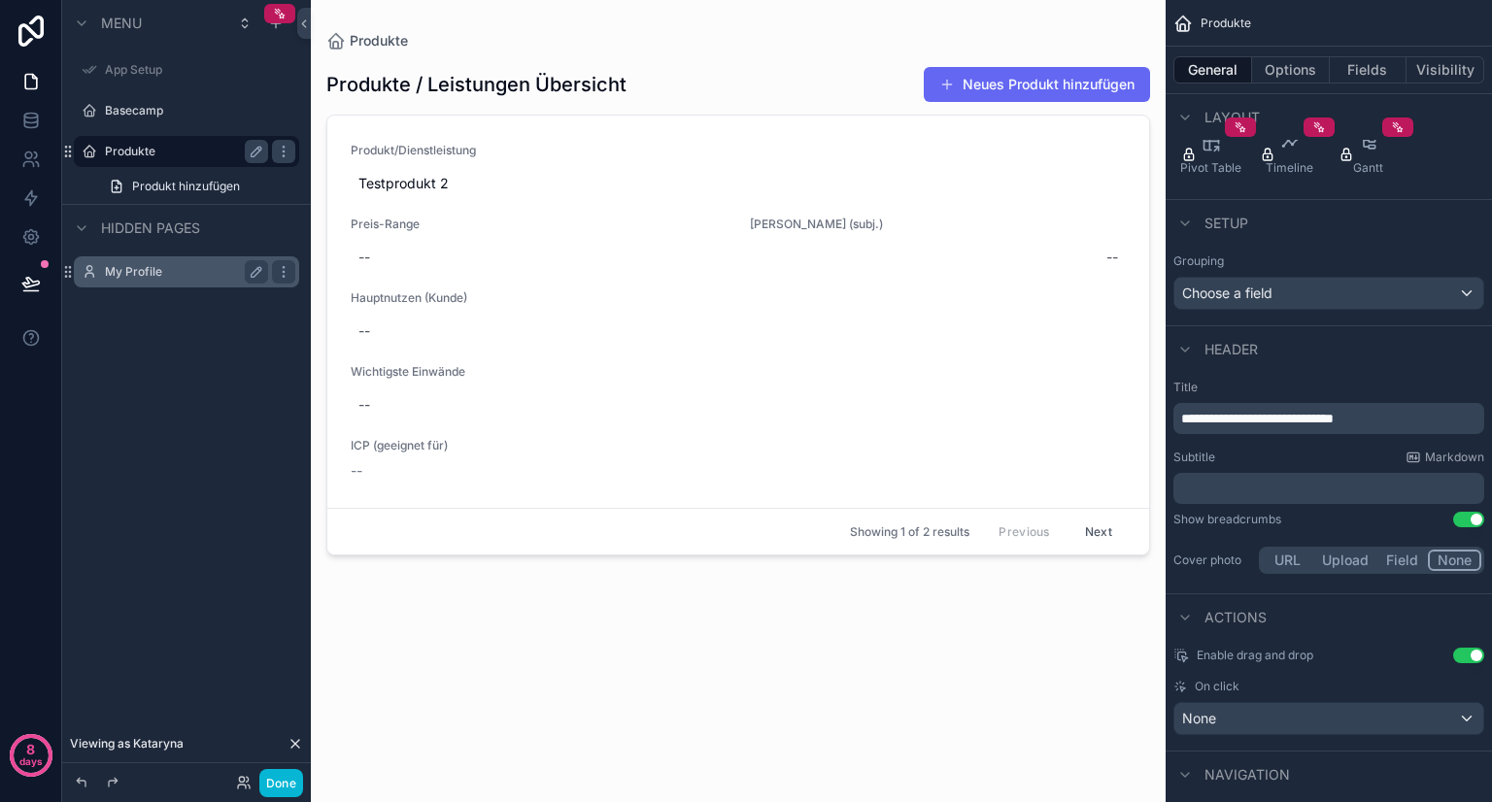
click at [186, 265] on label "My Profile" at bounding box center [182, 272] width 155 height 16
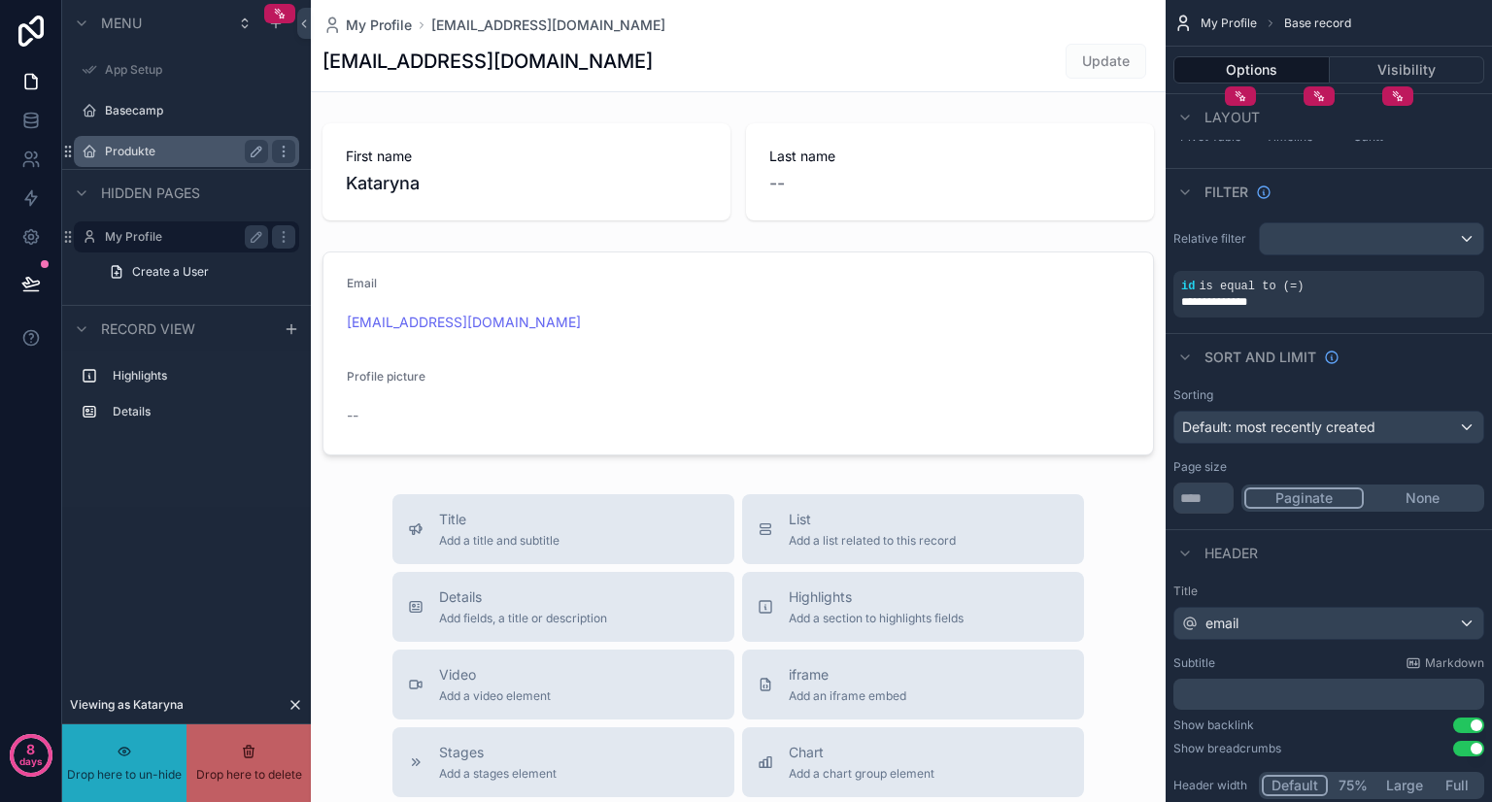
drag, startPoint x: 141, startPoint y: 241, endPoint x: 130, endPoint y: 226, distance: 18.1
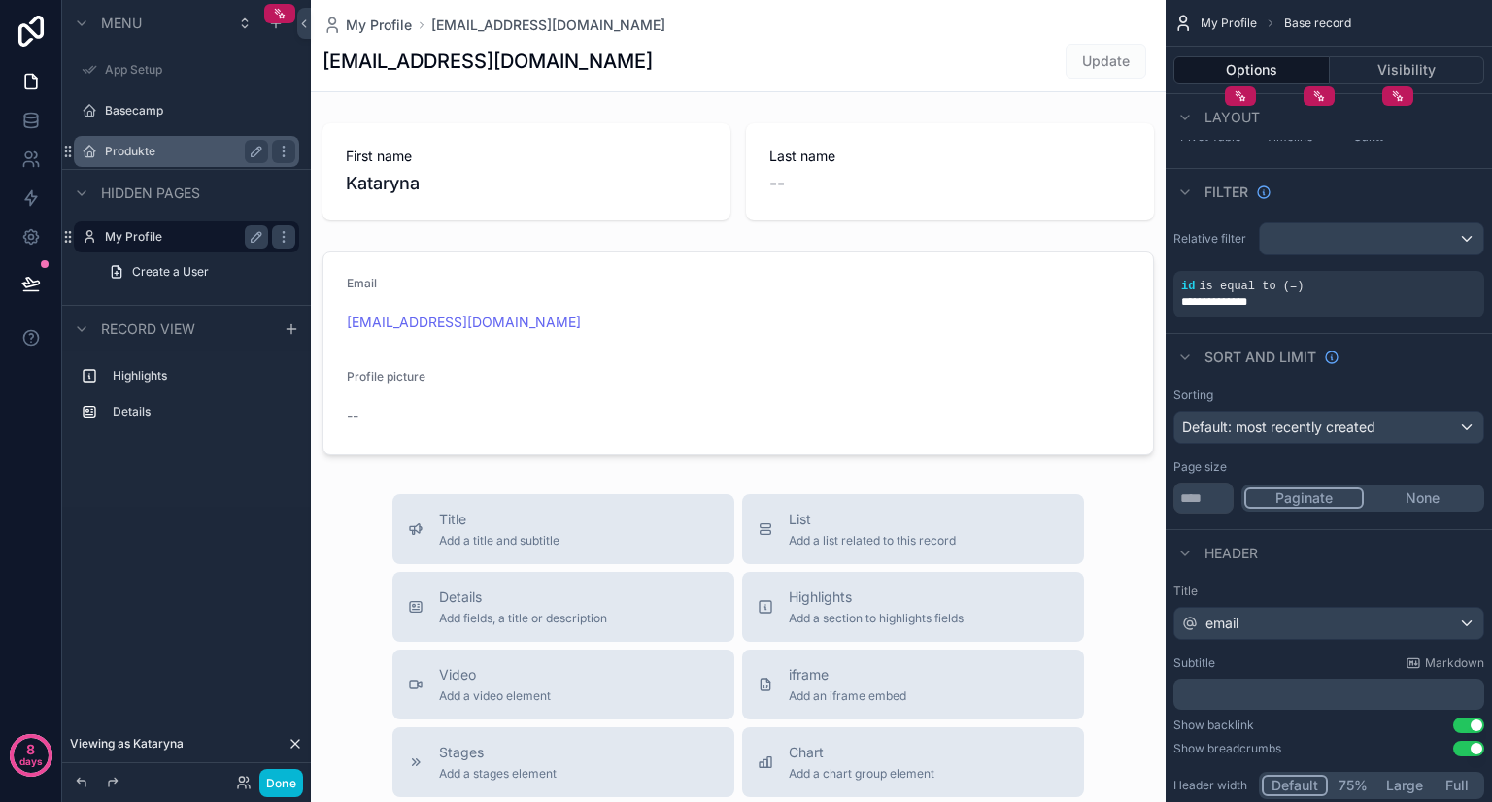
click at [109, 238] on label "My Profile" at bounding box center [182, 237] width 155 height 16
click at [268, 230] on link "Create a User" at bounding box center [198, 227] width 202 height 31
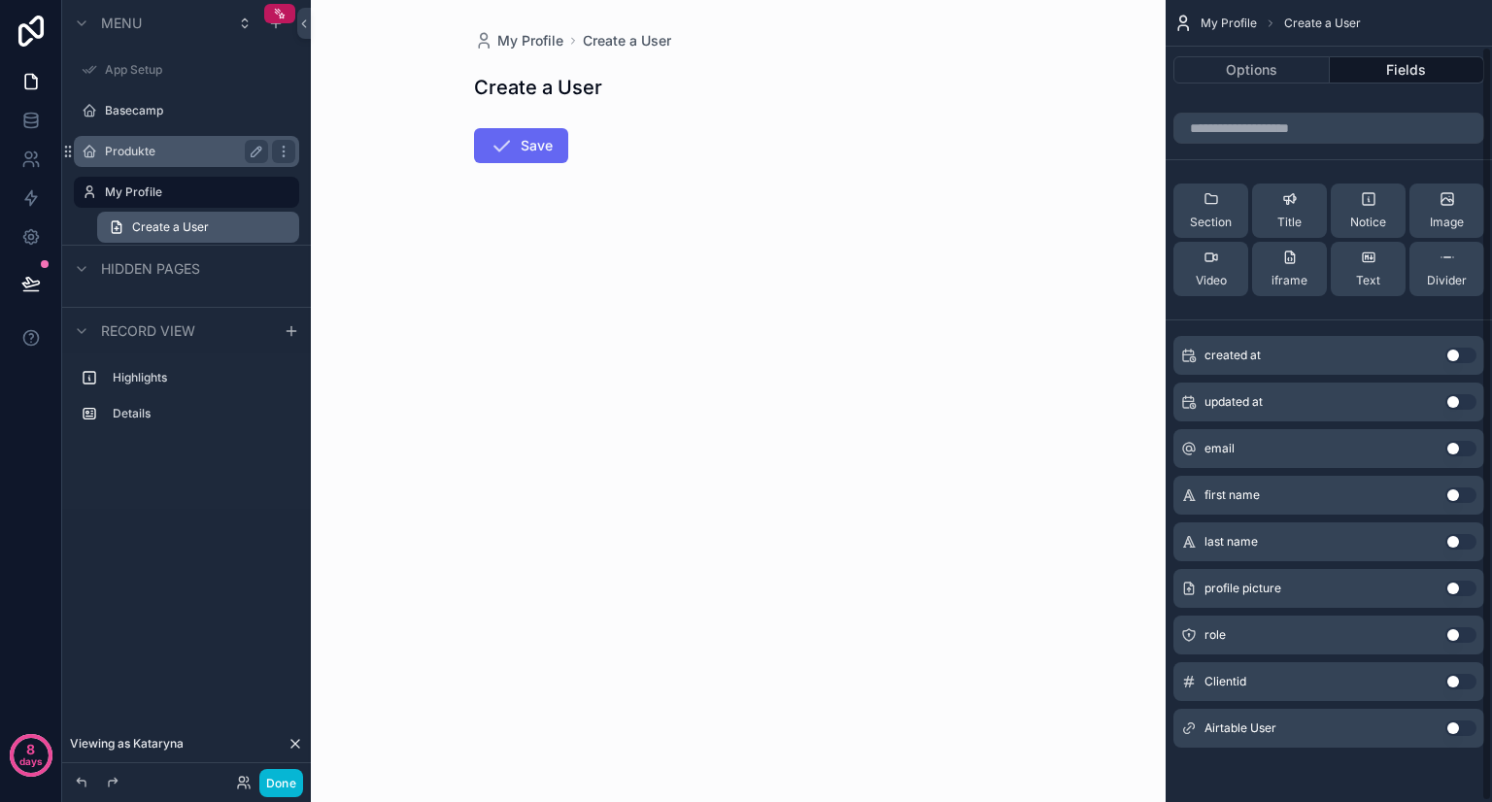
scroll to position [51, 0]
click at [220, 191] on label "My Profile" at bounding box center [182, 193] width 155 height 16
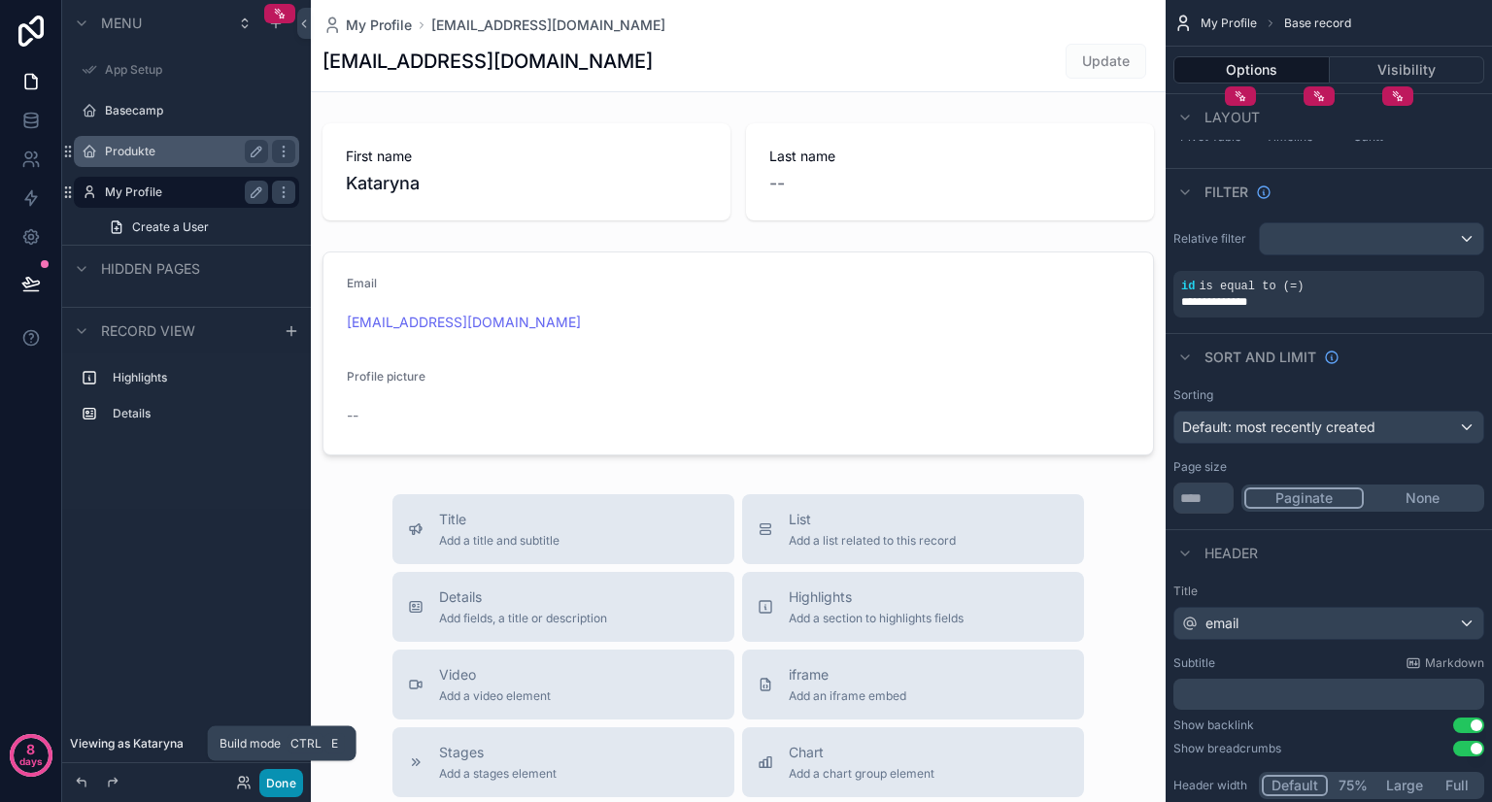
click at [277, 783] on button "Done" at bounding box center [281, 783] width 44 height 28
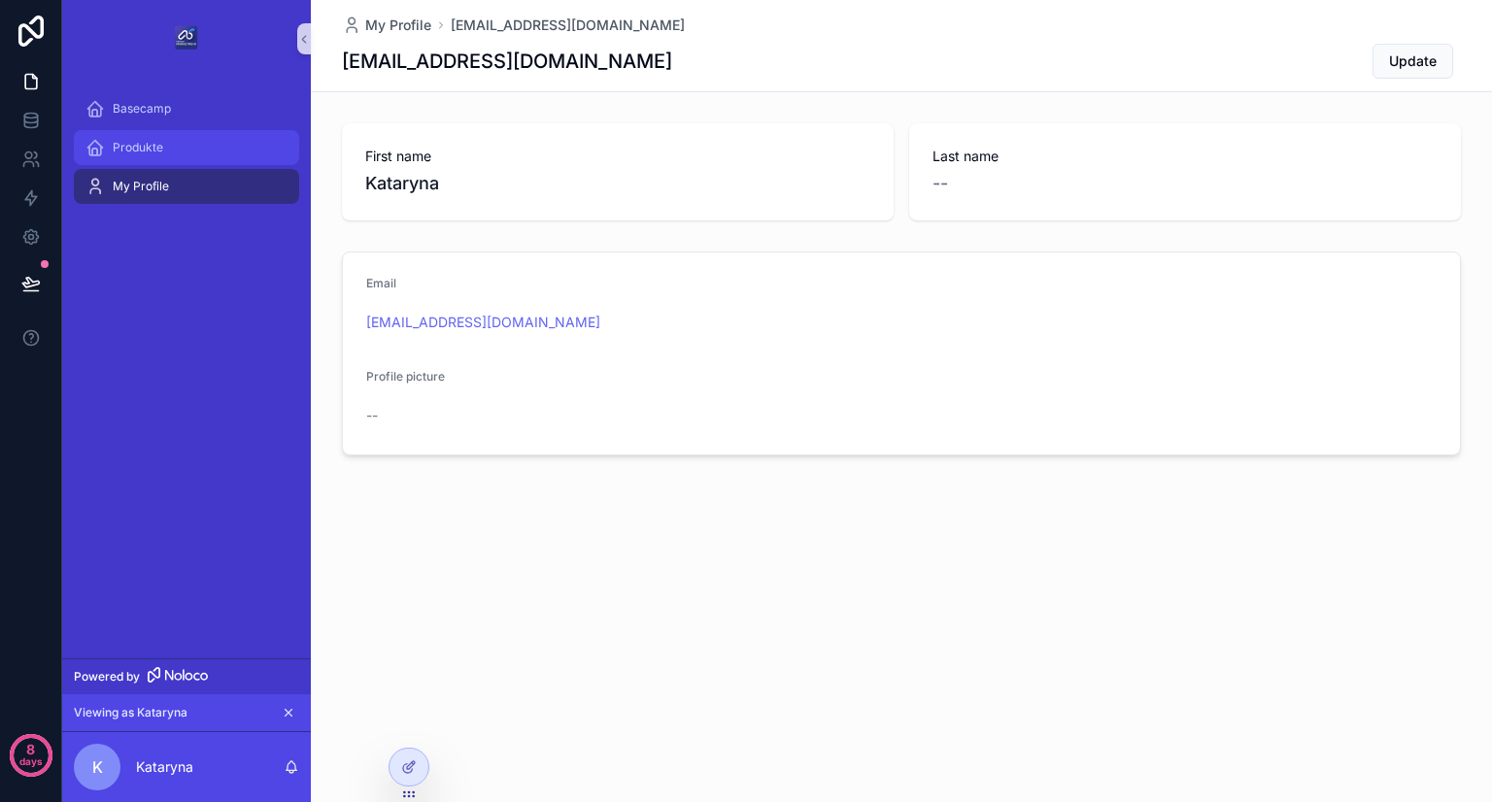
click at [190, 144] on div "Produkte" at bounding box center [186, 147] width 202 height 31
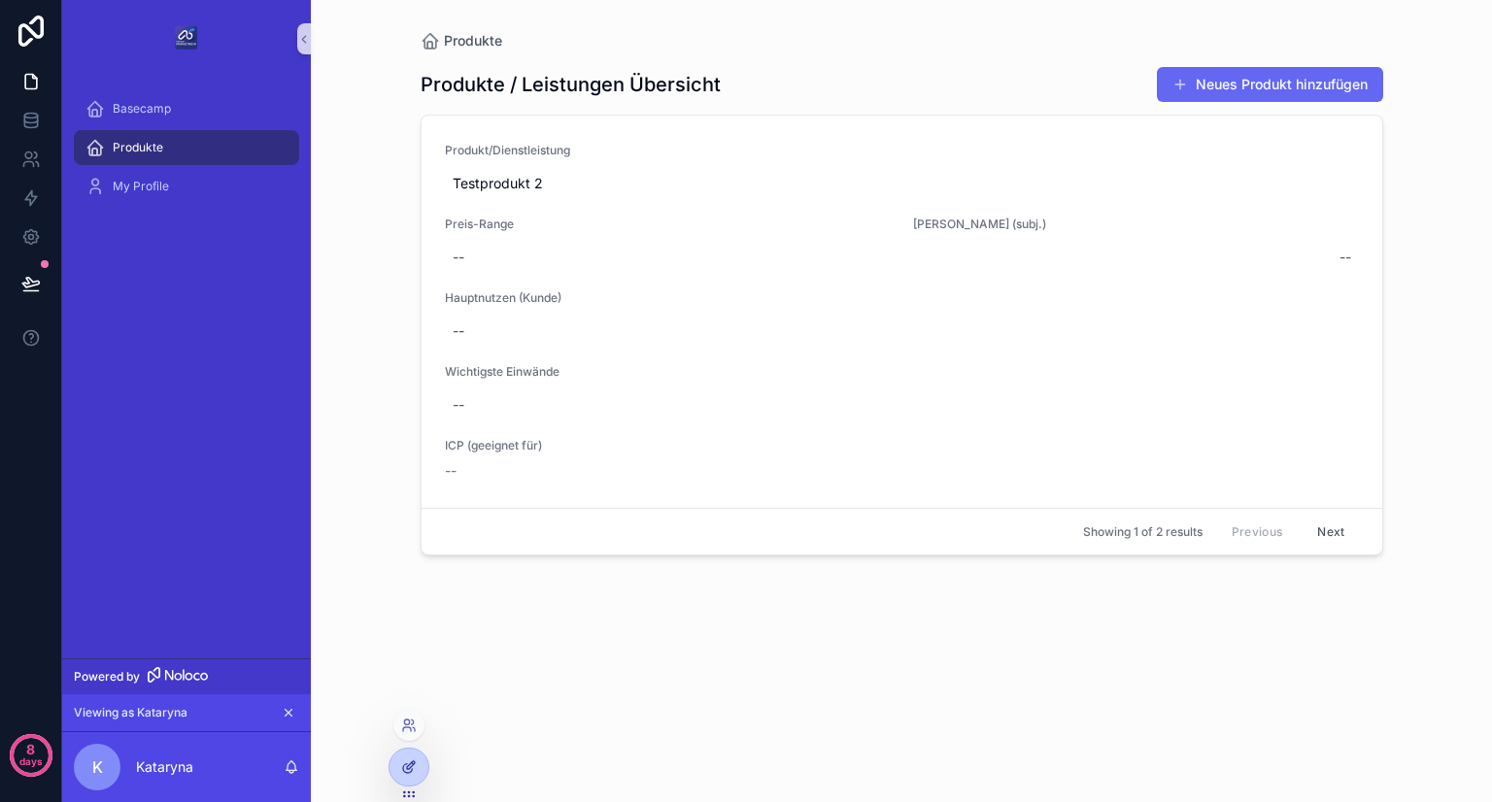
click at [407, 764] on icon at bounding box center [407, 768] width 9 height 9
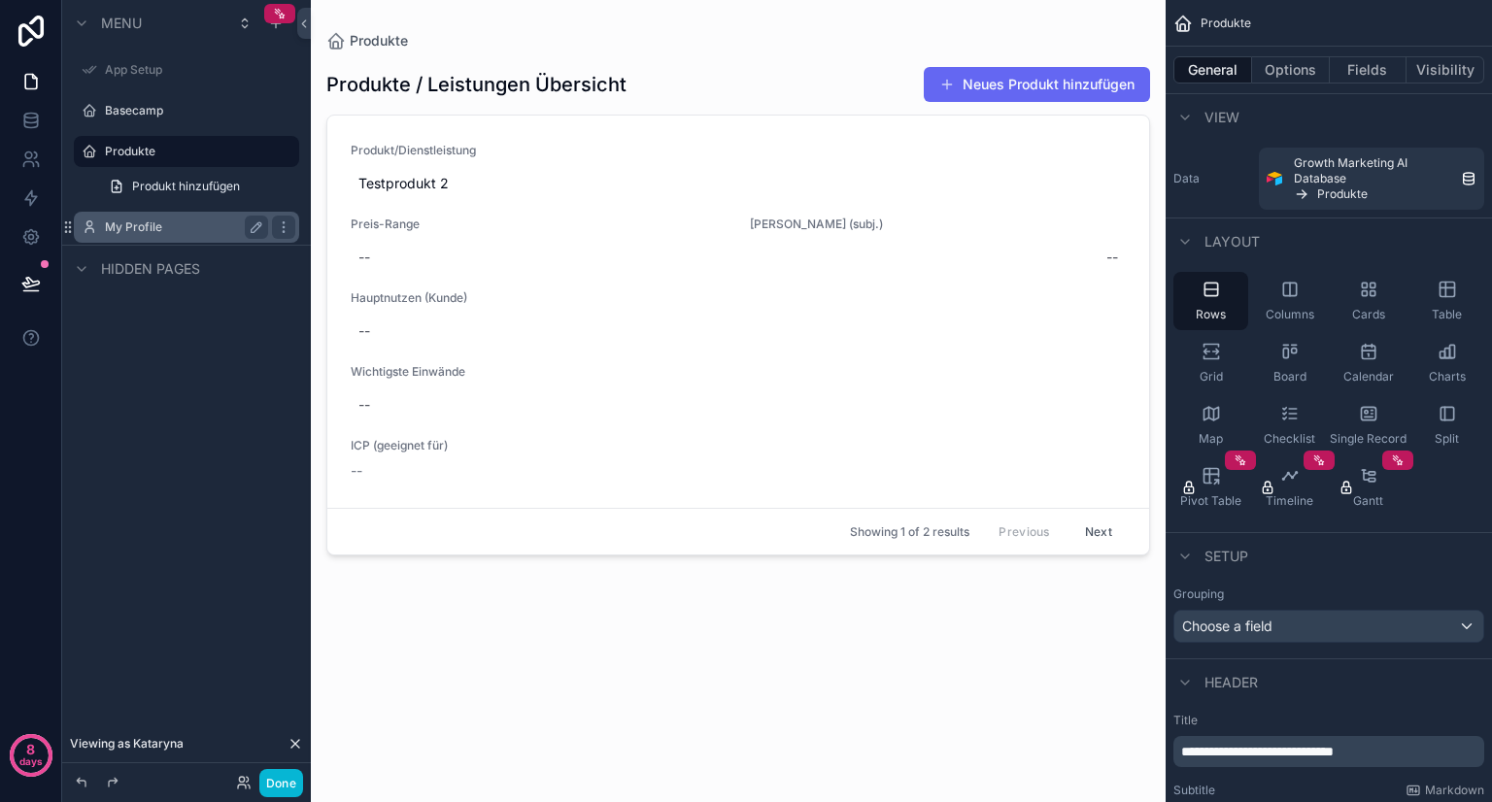
click at [149, 216] on div "My Profile" at bounding box center [186, 227] width 163 height 23
click at [250, 223] on icon "scrollable content" at bounding box center [257, 228] width 16 height 16
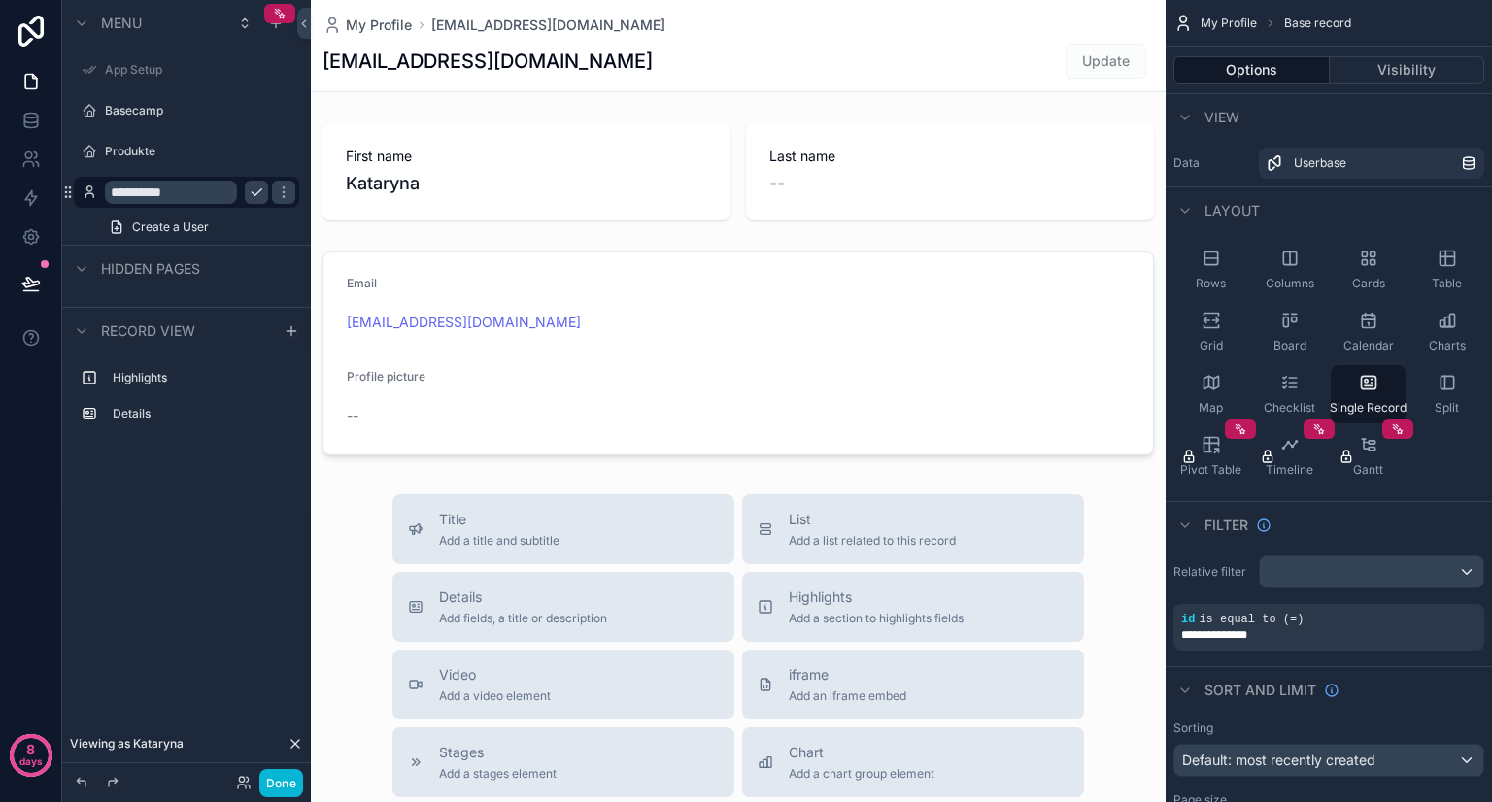
click at [144, 185] on input "**********" at bounding box center [171, 192] width 132 height 23
type input "**********"
click at [252, 617] on div "**********" at bounding box center [186, 389] width 249 height 779
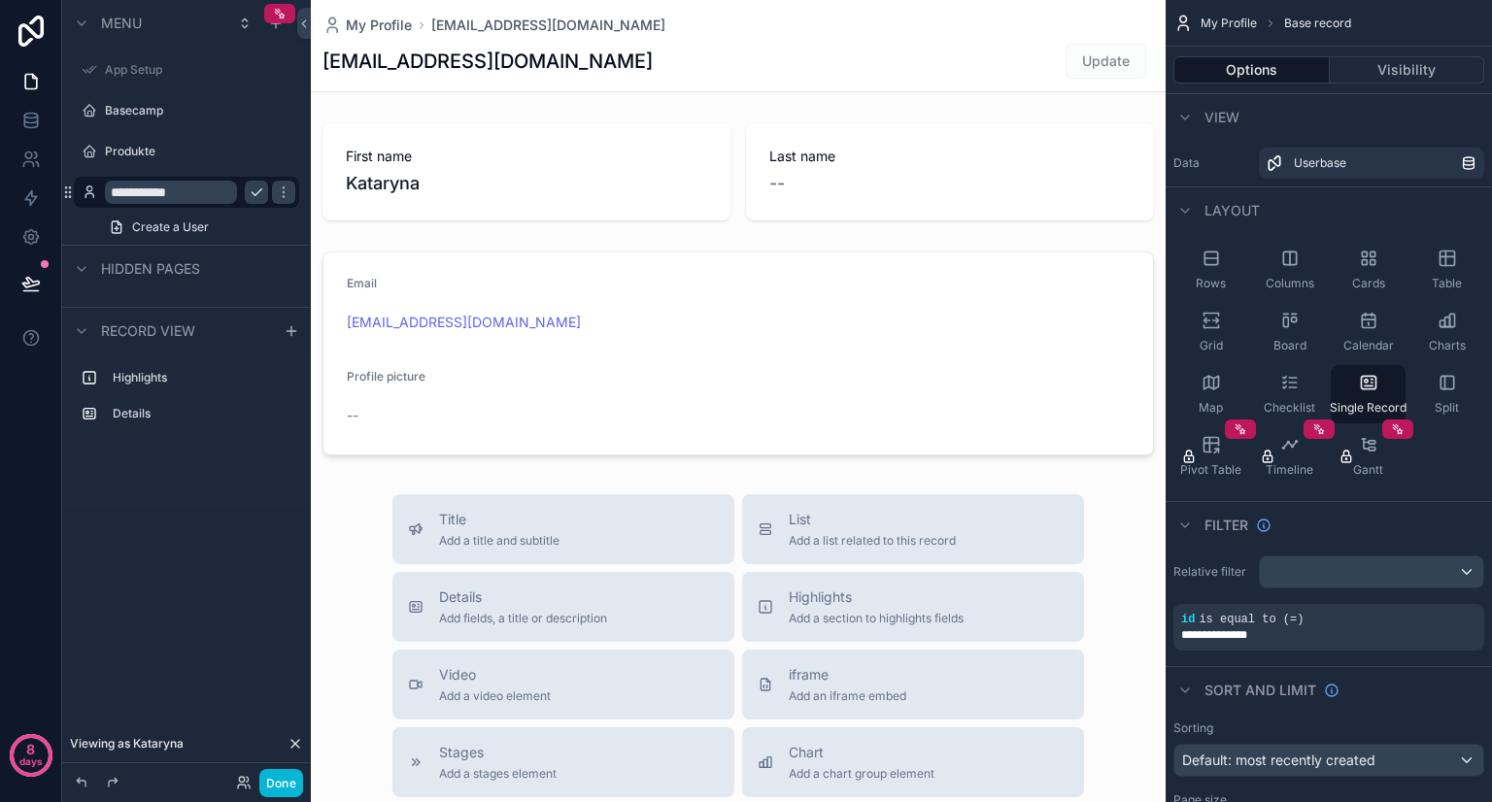
click at [260, 192] on icon "scrollable content" at bounding box center [257, 193] width 16 height 16
click at [179, 559] on div "Menu App Setup Basecamp Produkte Mein Profil Create a User Hidden pages Record …" at bounding box center [186, 293] width 249 height 587
